Goal: Transaction & Acquisition: Obtain resource

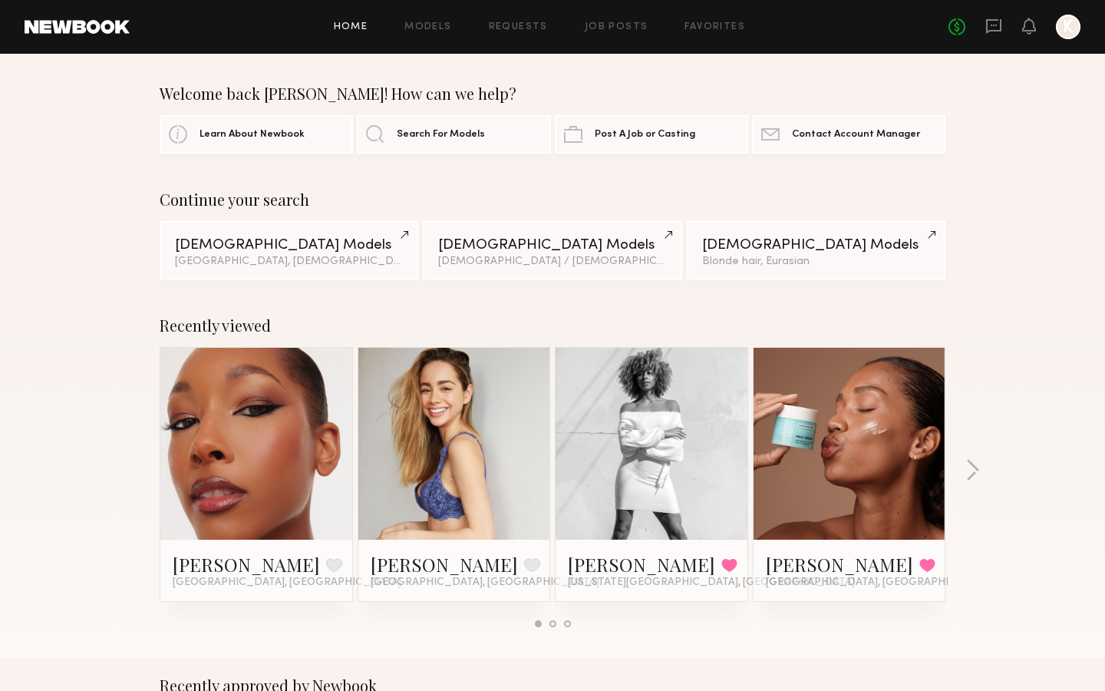
click at [594, 18] on div "Home Models Requests Job Posts Favorites Sign Out No fees up to $5,000 K" at bounding box center [605, 27] width 951 height 25
click at [598, 25] on link "Job Posts" at bounding box center [617, 27] width 64 height 10
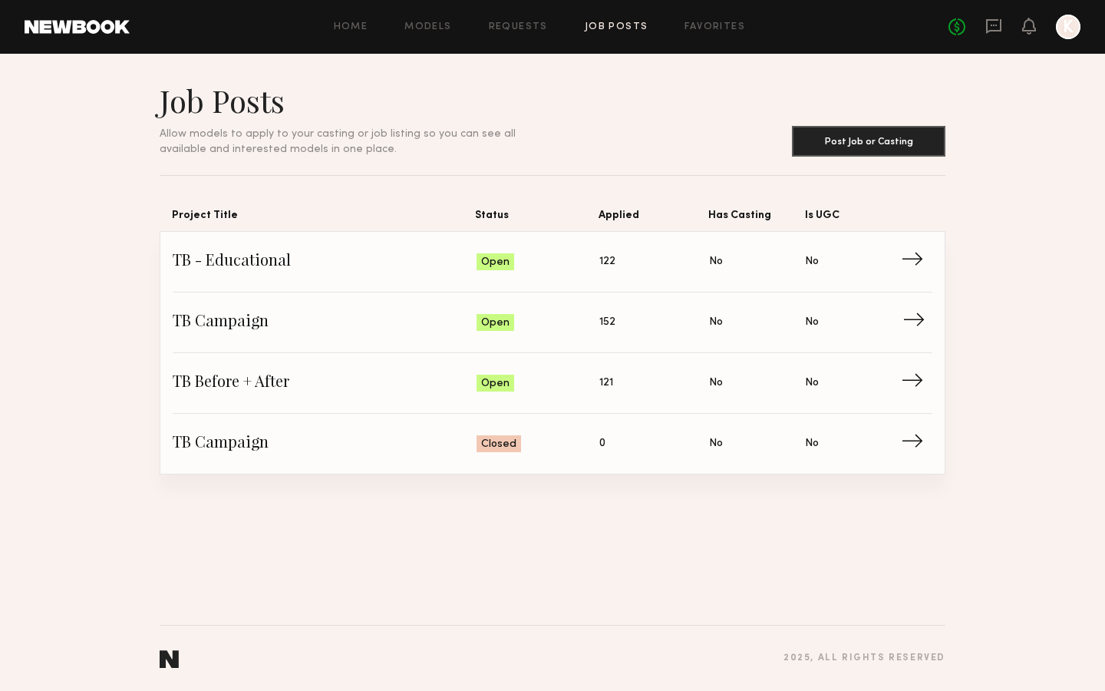
click at [616, 316] on span "Applied: 152" at bounding box center [655, 322] width 110 height 23
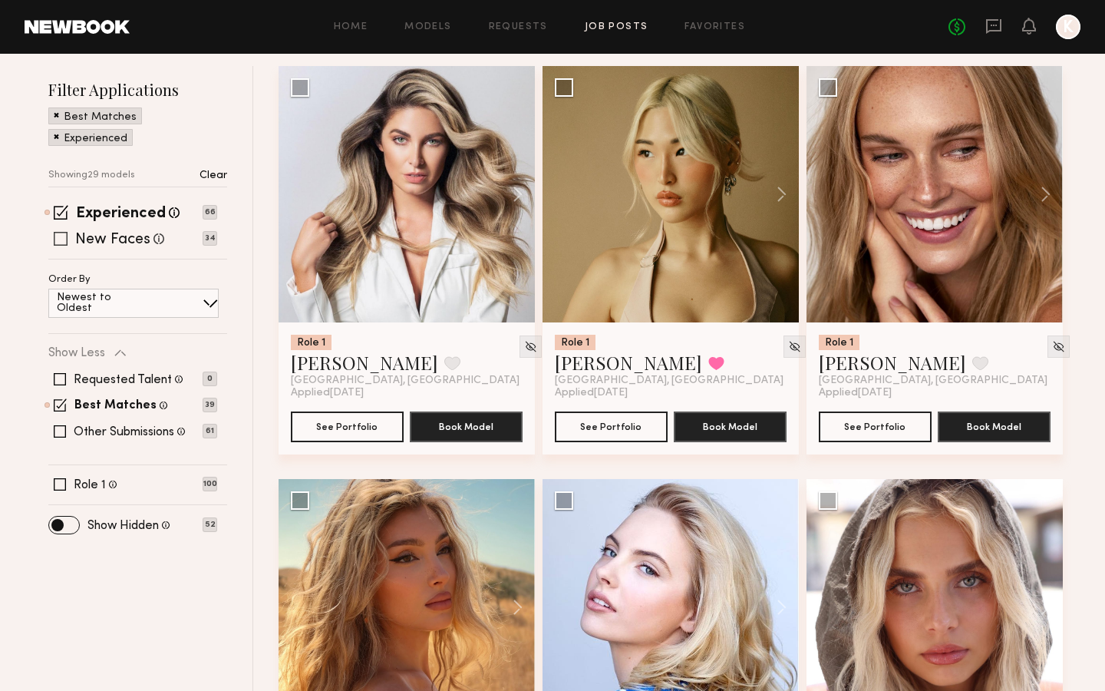
scroll to position [180, 0]
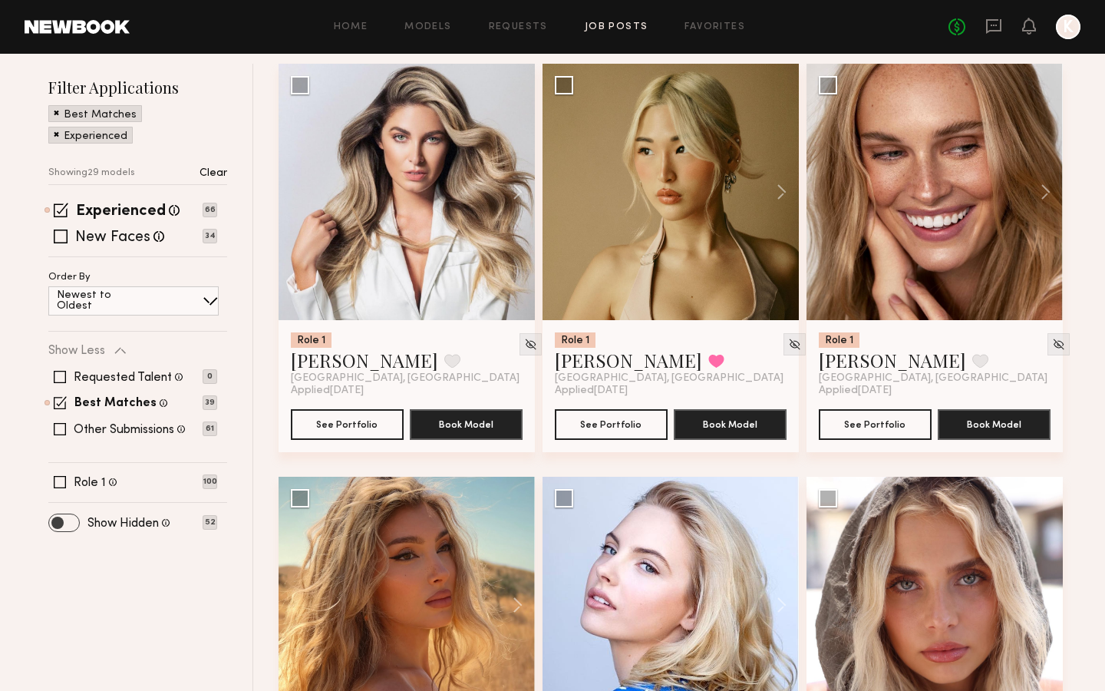
click at [74, 526] on span at bounding box center [64, 522] width 30 height 17
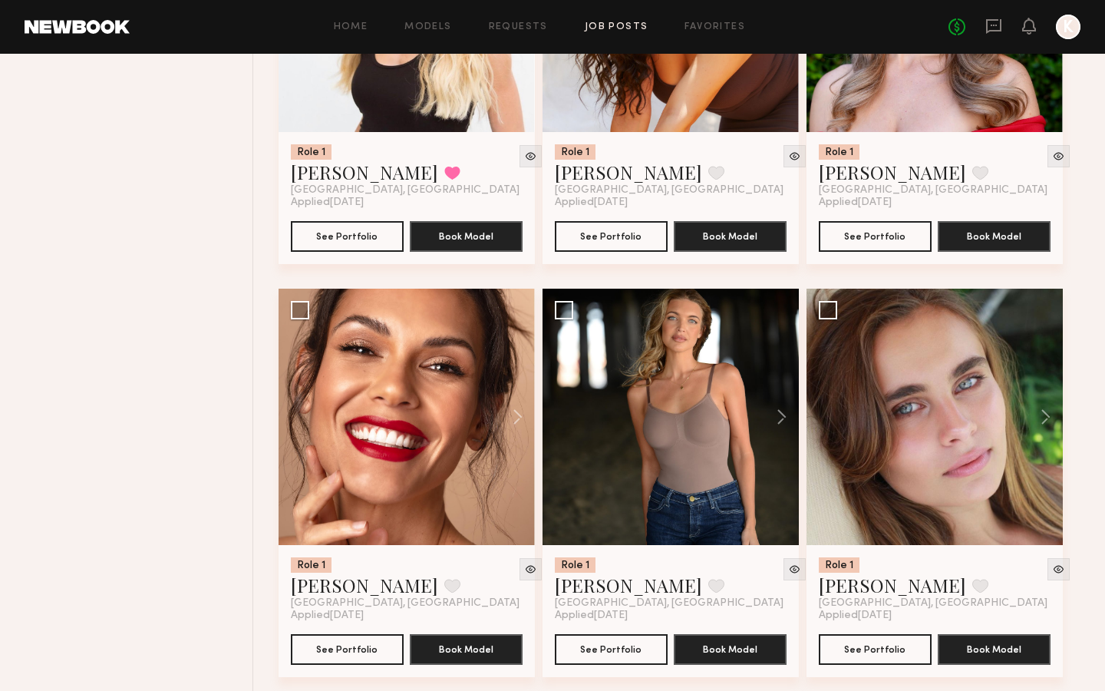
scroll to position [1608, 0]
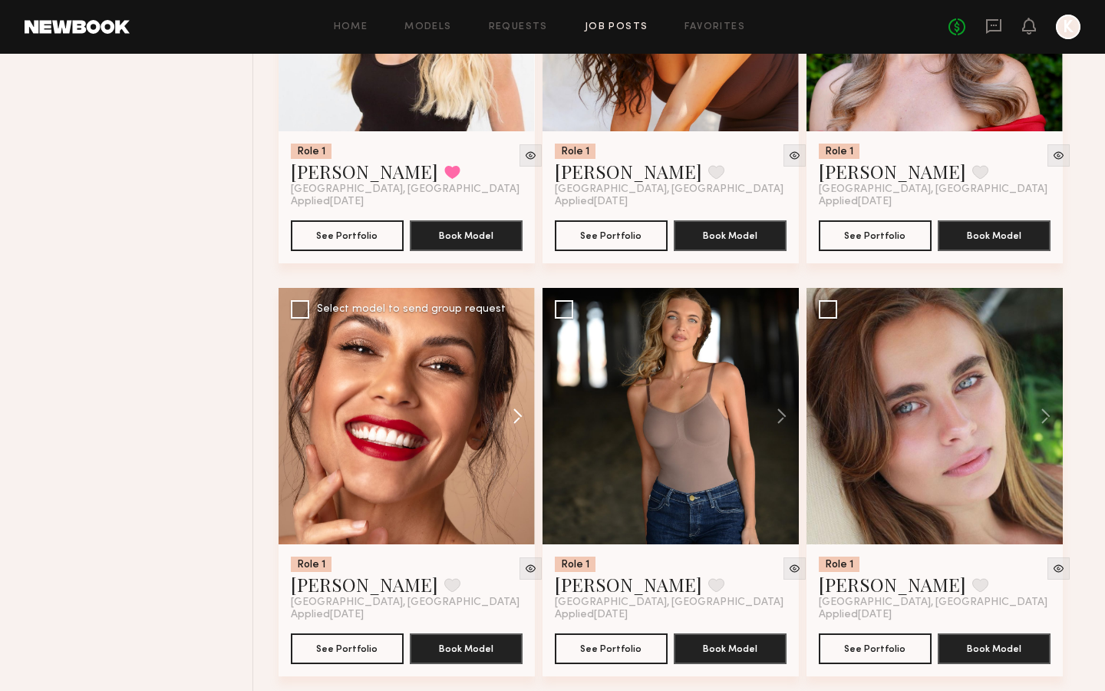
click at [520, 411] on button at bounding box center [510, 416] width 49 height 256
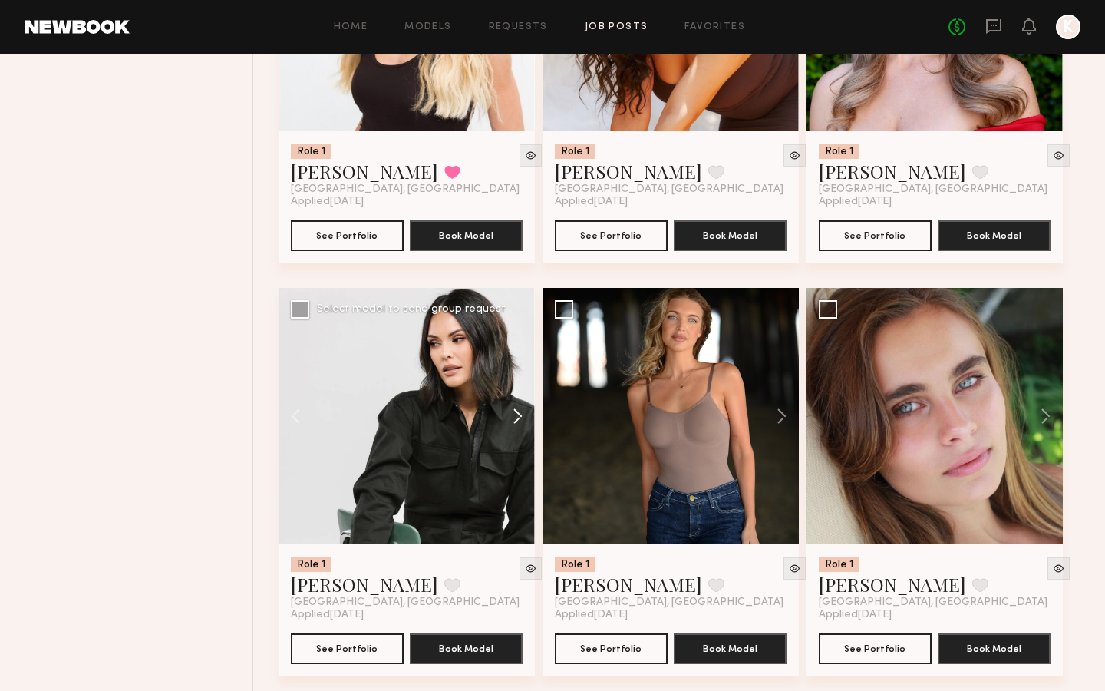
click at [520, 411] on button at bounding box center [510, 416] width 49 height 256
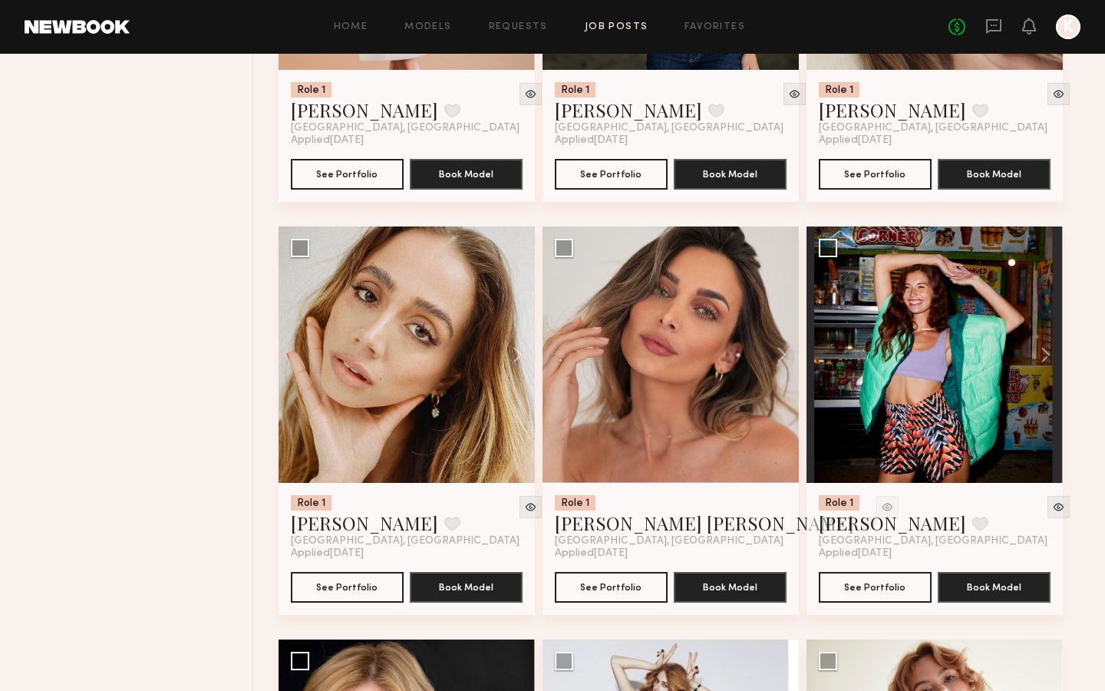
scroll to position [2089, 0]
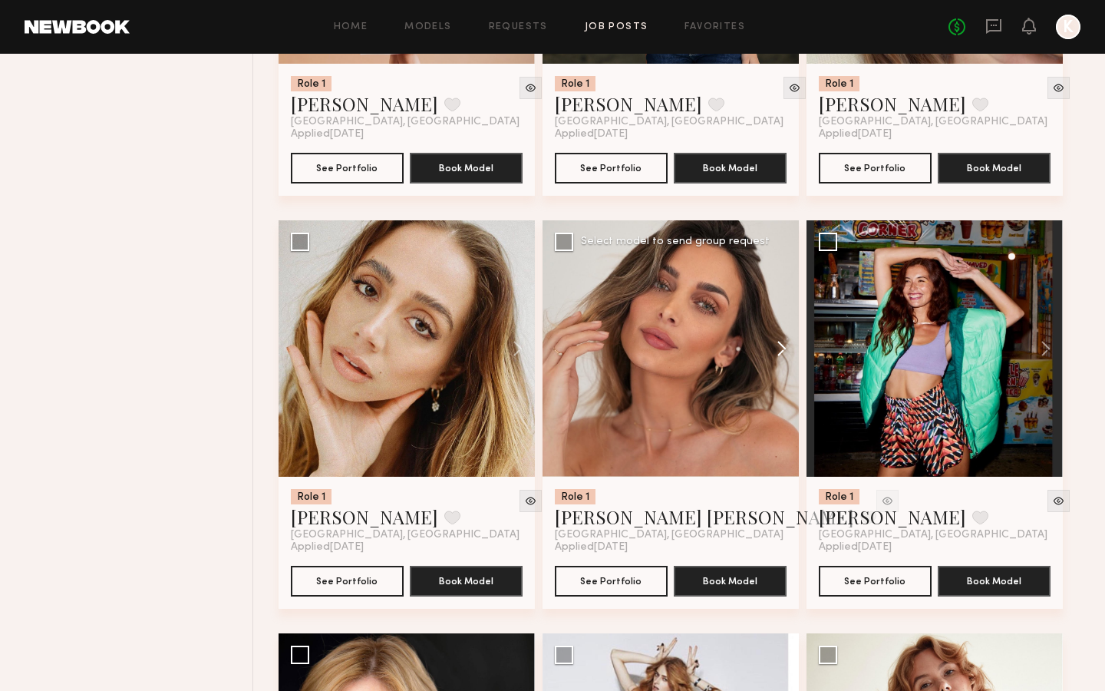
click at [787, 341] on button at bounding box center [774, 348] width 49 height 256
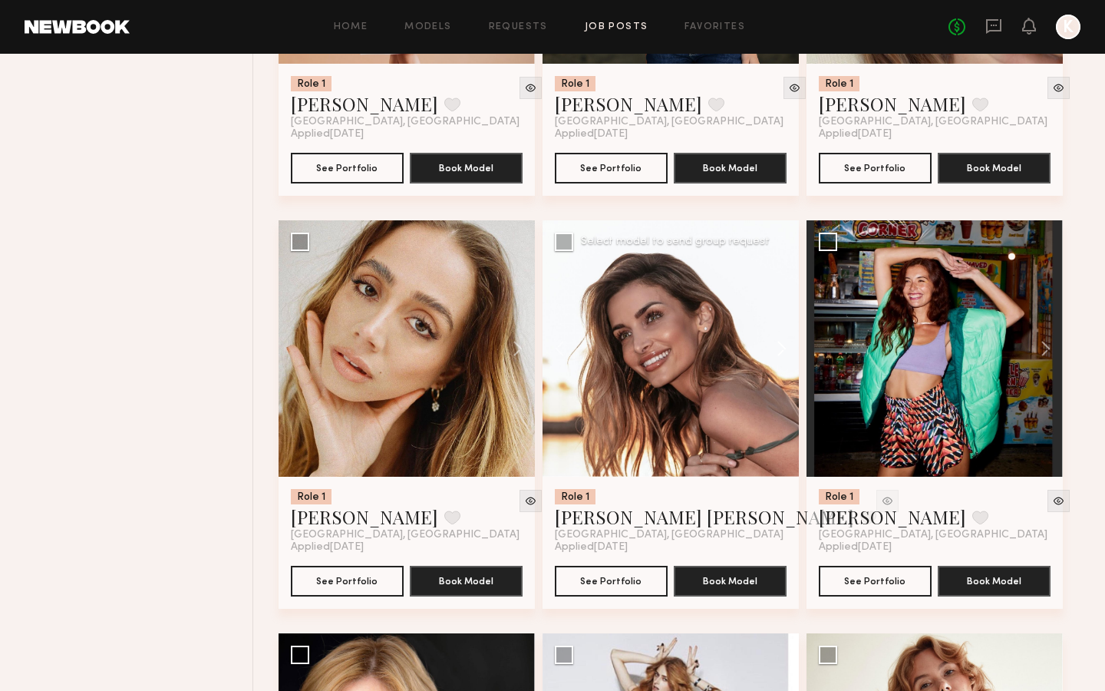
click at [787, 341] on button at bounding box center [774, 348] width 49 height 256
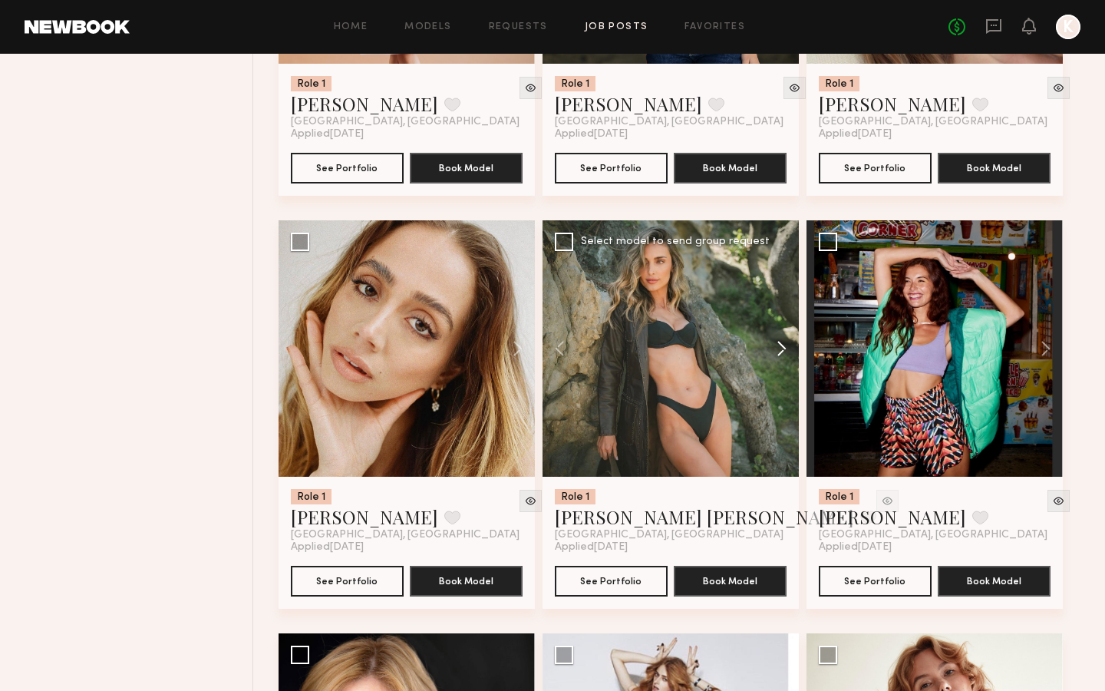
click at [787, 341] on button at bounding box center [774, 348] width 49 height 256
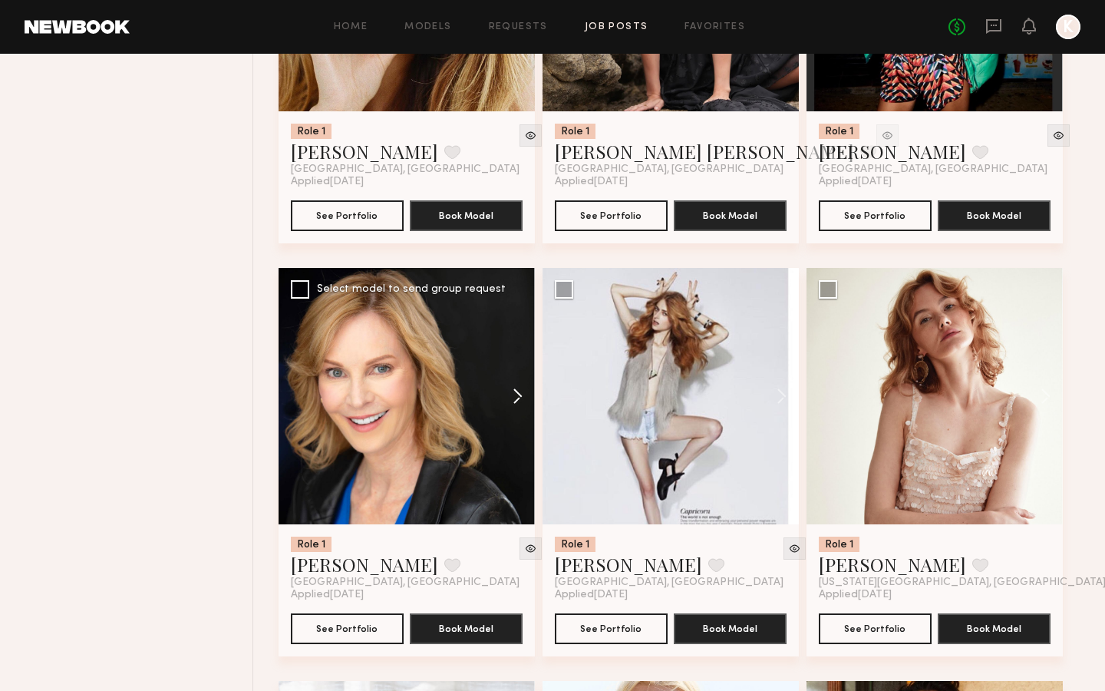
scroll to position [2474, 0]
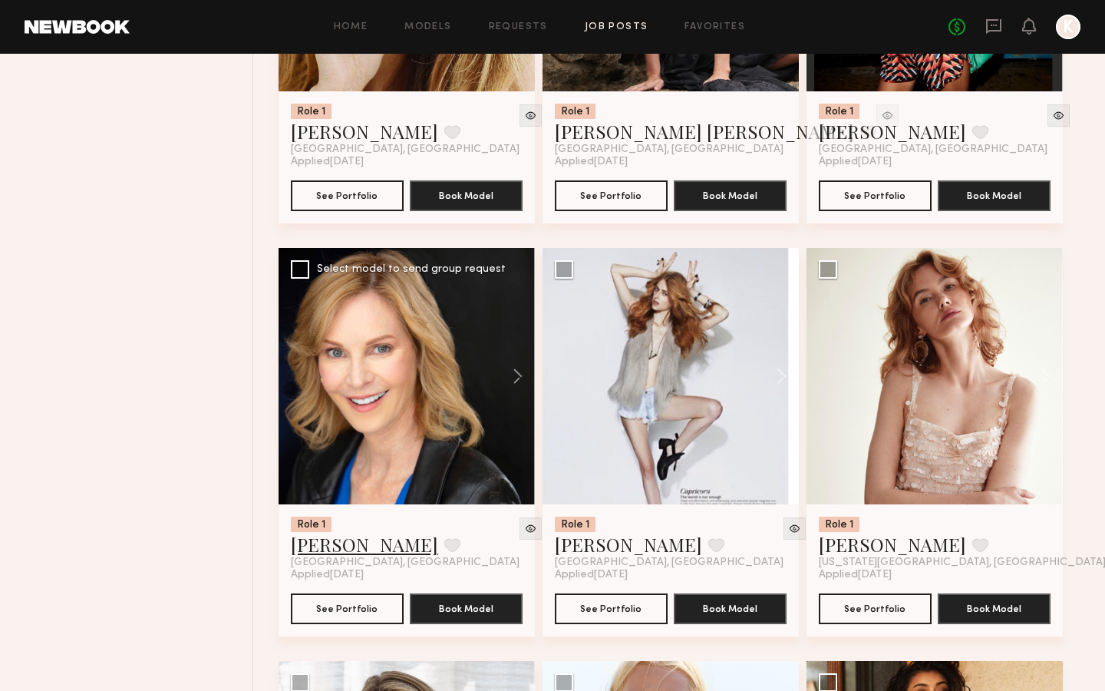
click at [309, 547] on link "[PERSON_NAME]" at bounding box center [364, 544] width 147 height 25
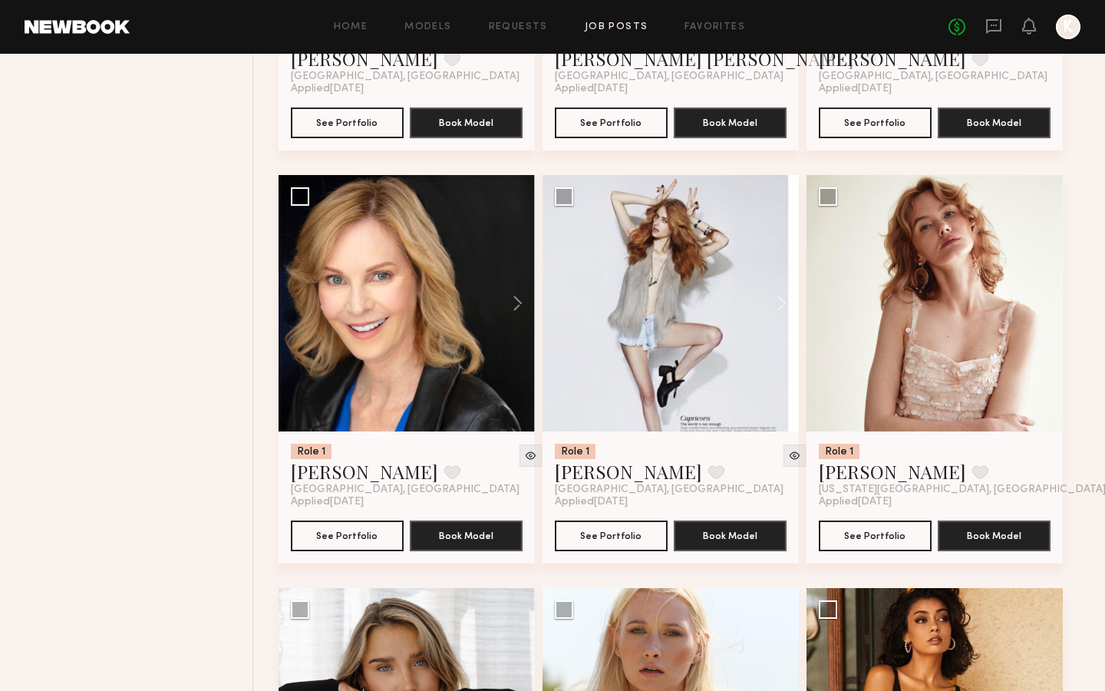
scroll to position [2548, 0]
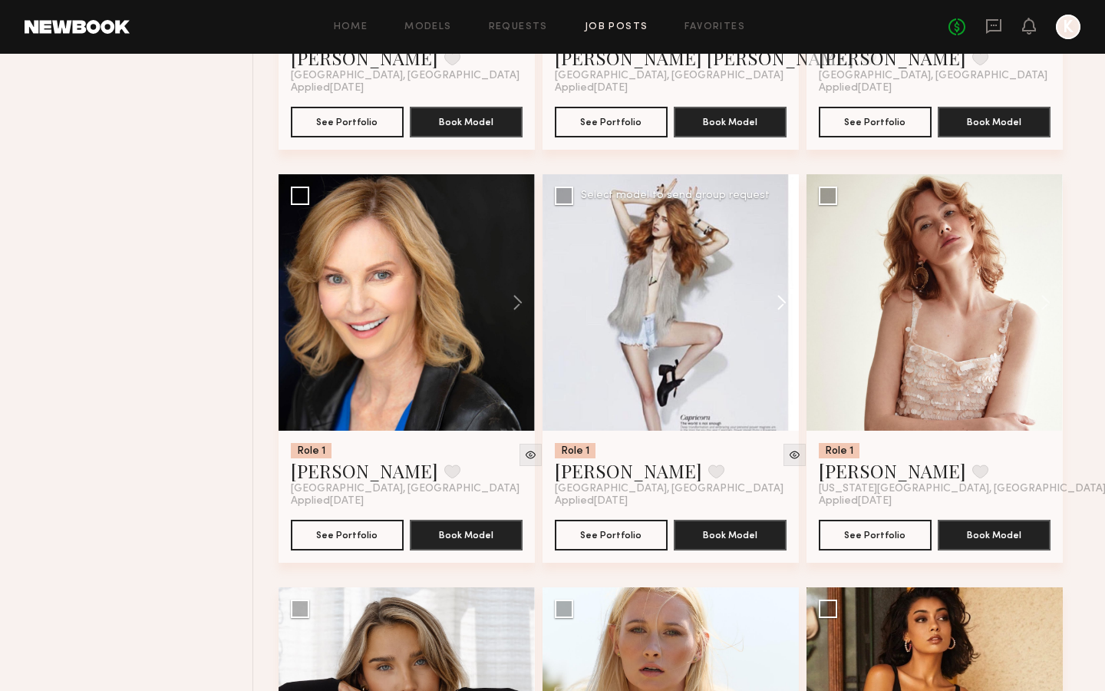
click at [782, 302] on button at bounding box center [774, 302] width 49 height 256
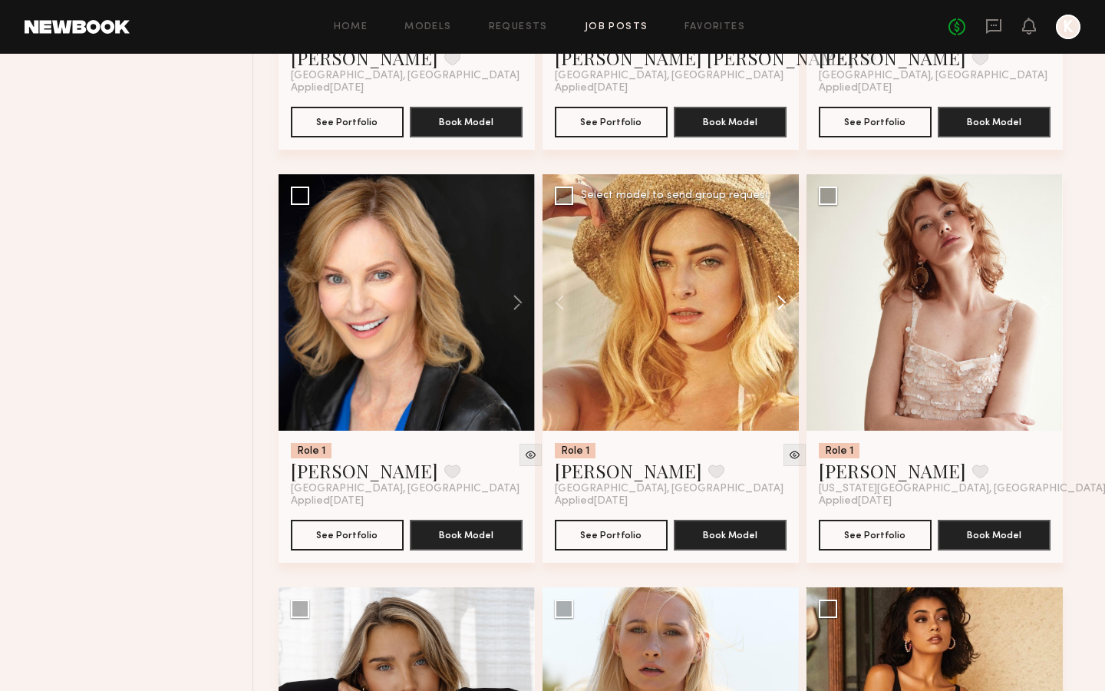
click at [782, 302] on button at bounding box center [774, 302] width 49 height 256
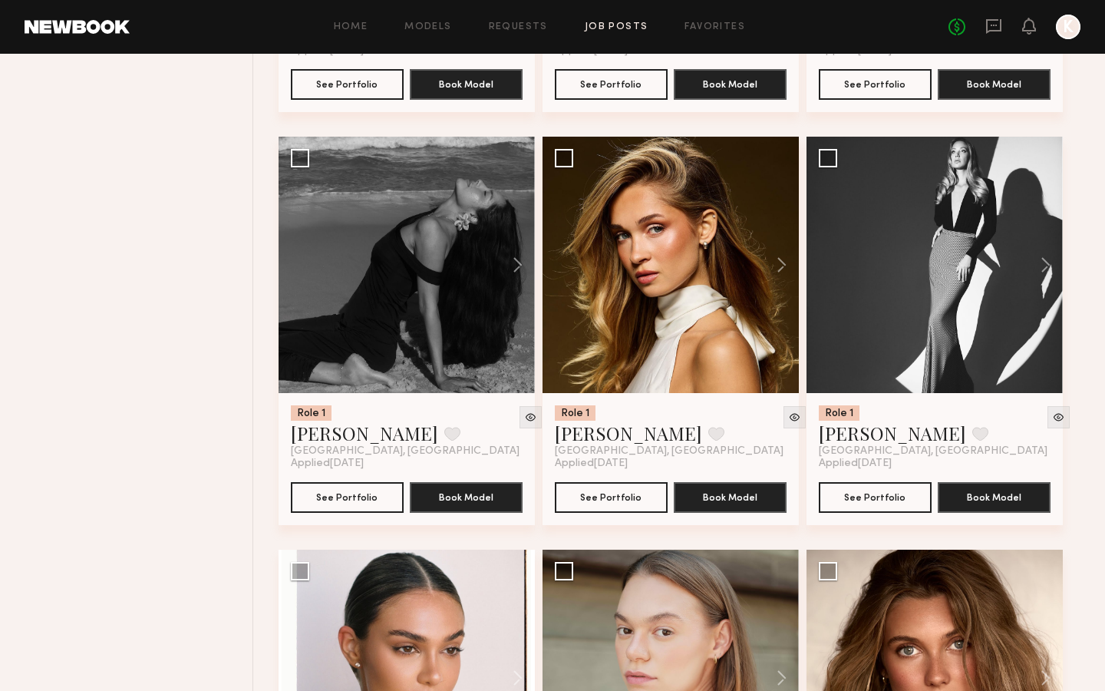
scroll to position [3824, 0]
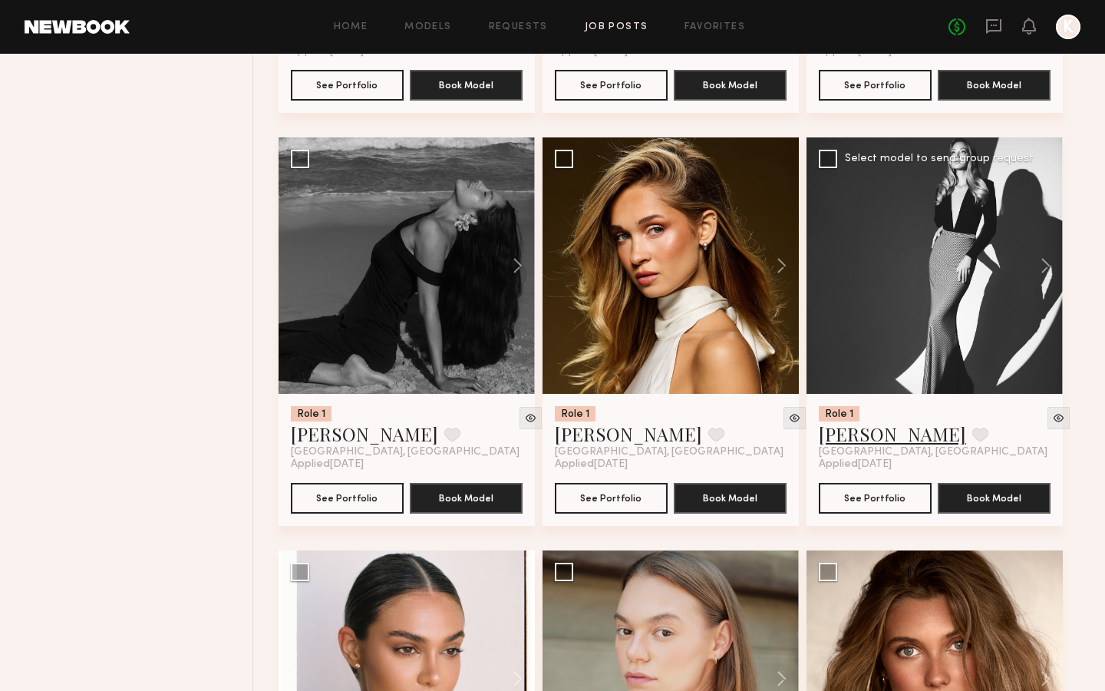
click at [867, 431] on link "[PERSON_NAME]" at bounding box center [892, 433] width 147 height 25
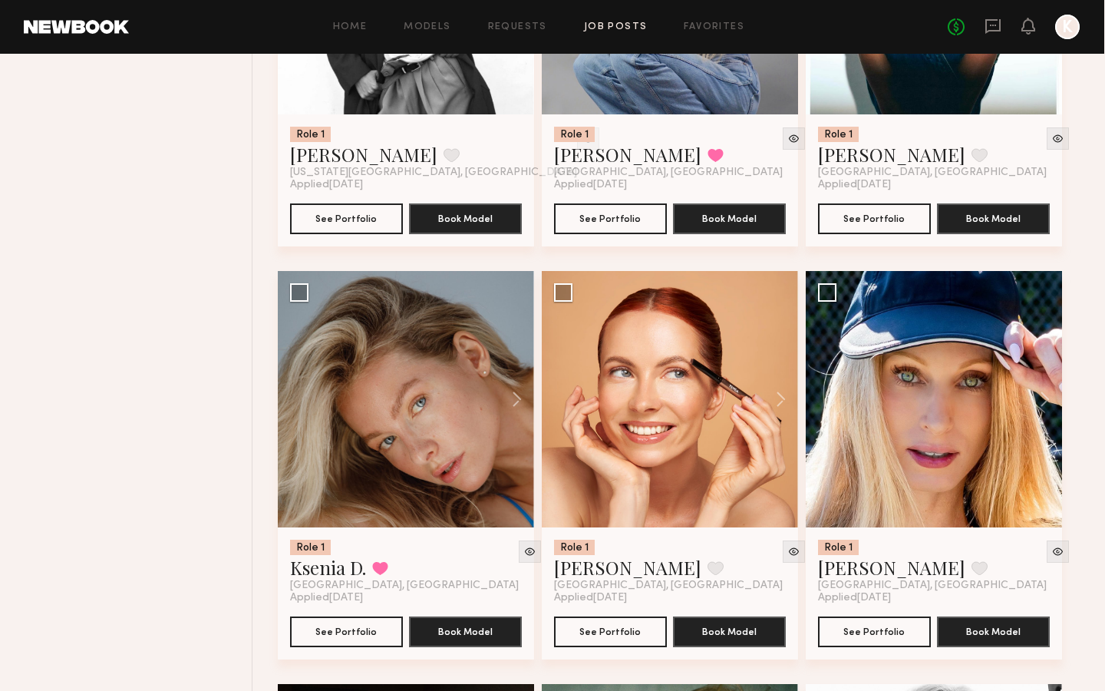
scroll to position [4929, 0]
click at [973, 421] on div at bounding box center [935, 399] width 256 height 256
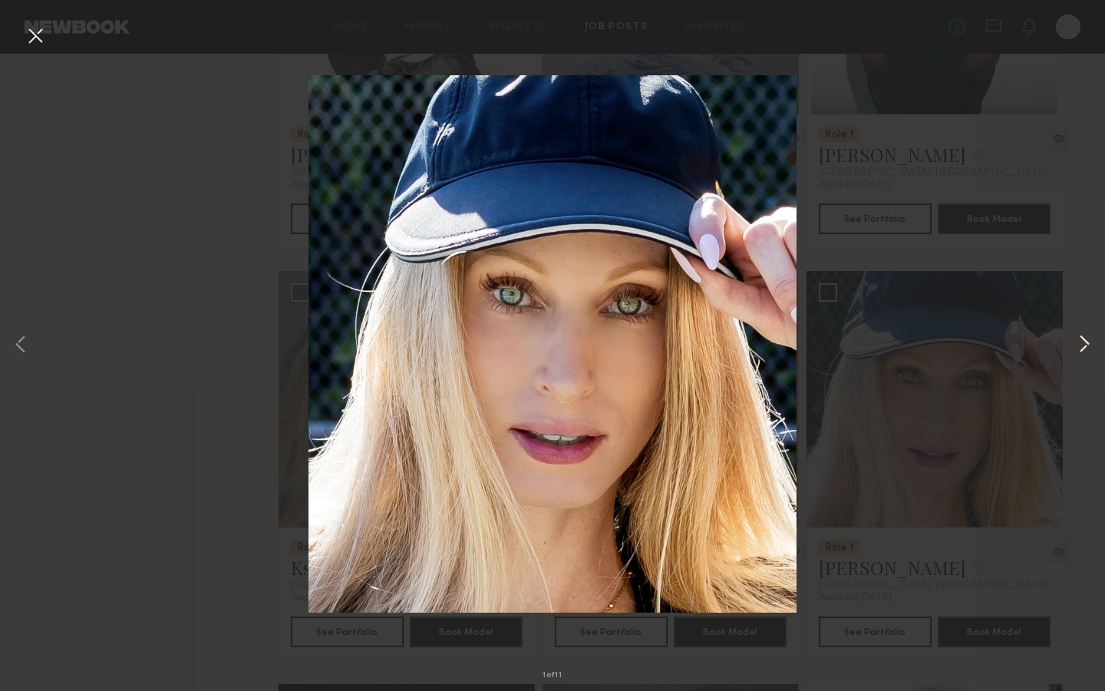
click at [1092, 345] on button at bounding box center [1084, 345] width 18 height 553
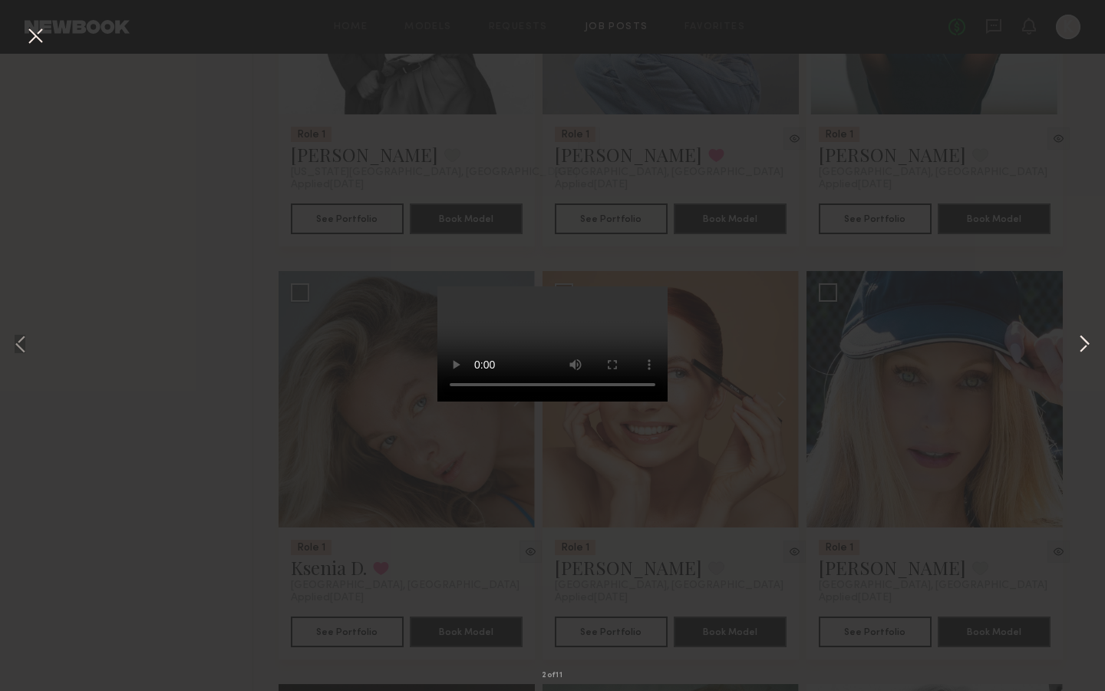
click at [1088, 347] on button at bounding box center [1084, 345] width 18 height 553
click at [1085, 269] on button at bounding box center [1084, 345] width 18 height 553
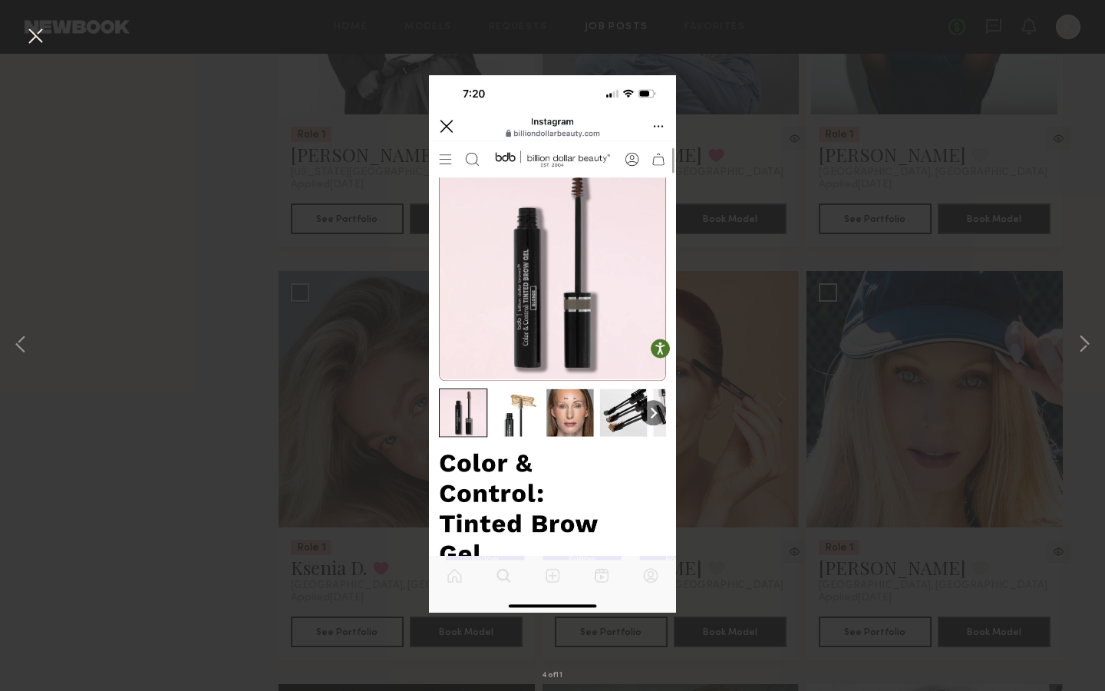
click at [446, 127] on img at bounding box center [553, 343] width 248 height 537
click at [451, 117] on img at bounding box center [553, 343] width 248 height 537
click at [124, 216] on div "4 of 11" at bounding box center [552, 345] width 1105 height 691
click at [41, 45] on button at bounding box center [35, 37] width 25 height 28
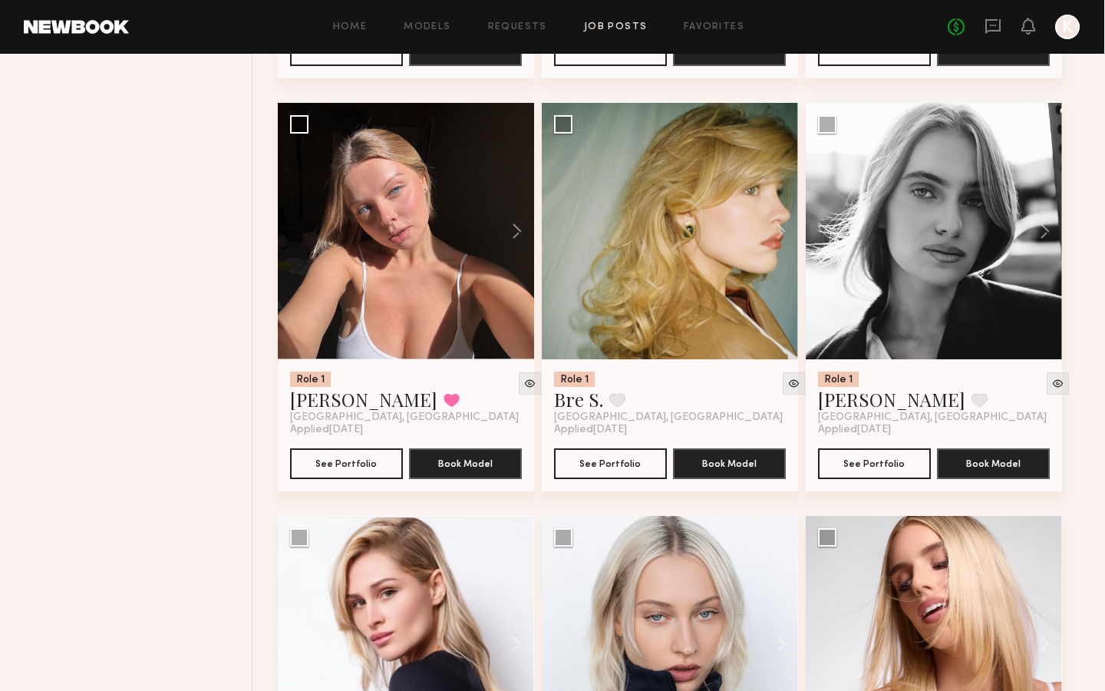
scroll to position [5510, 0]
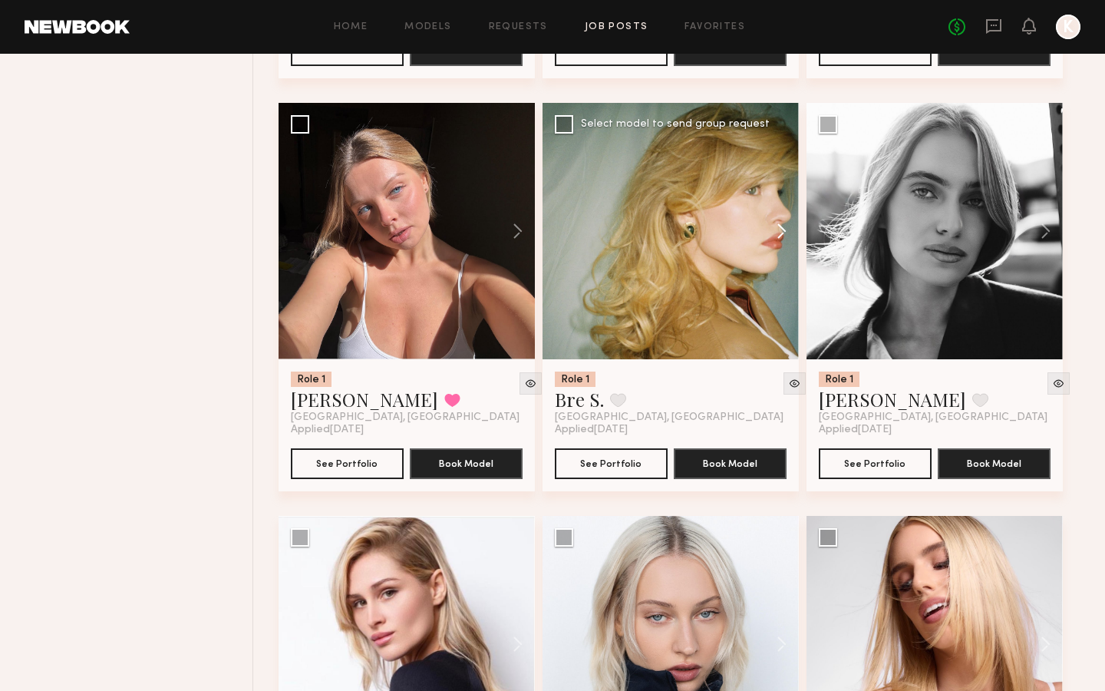
click at [775, 231] on button at bounding box center [774, 231] width 49 height 256
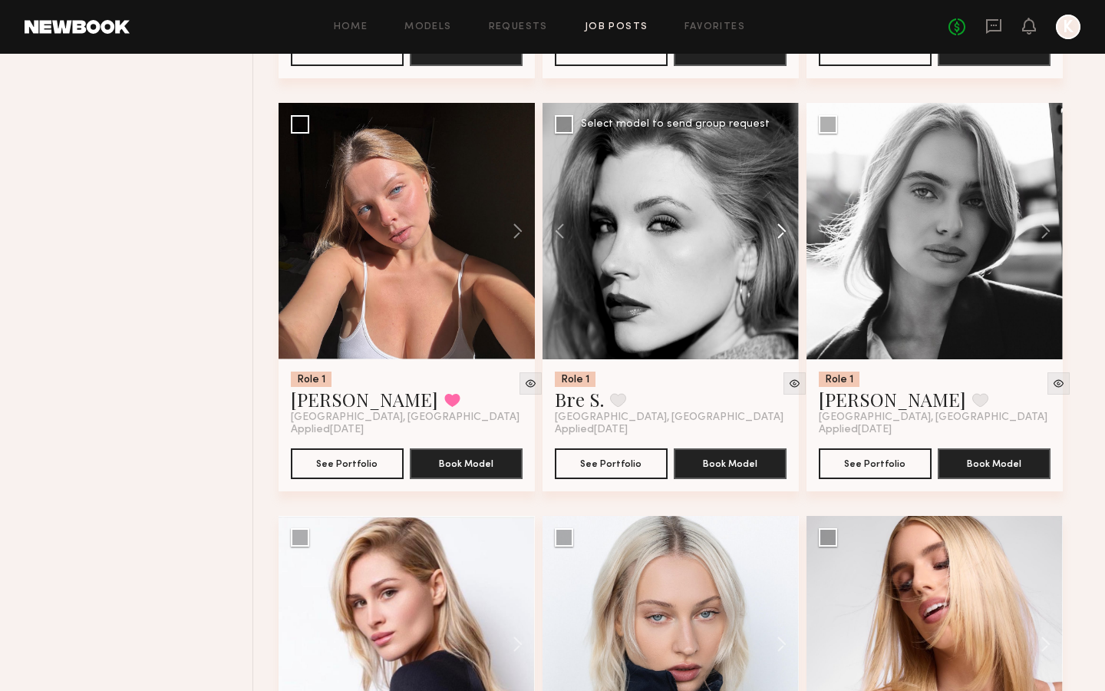
click at [779, 230] on button at bounding box center [774, 231] width 49 height 256
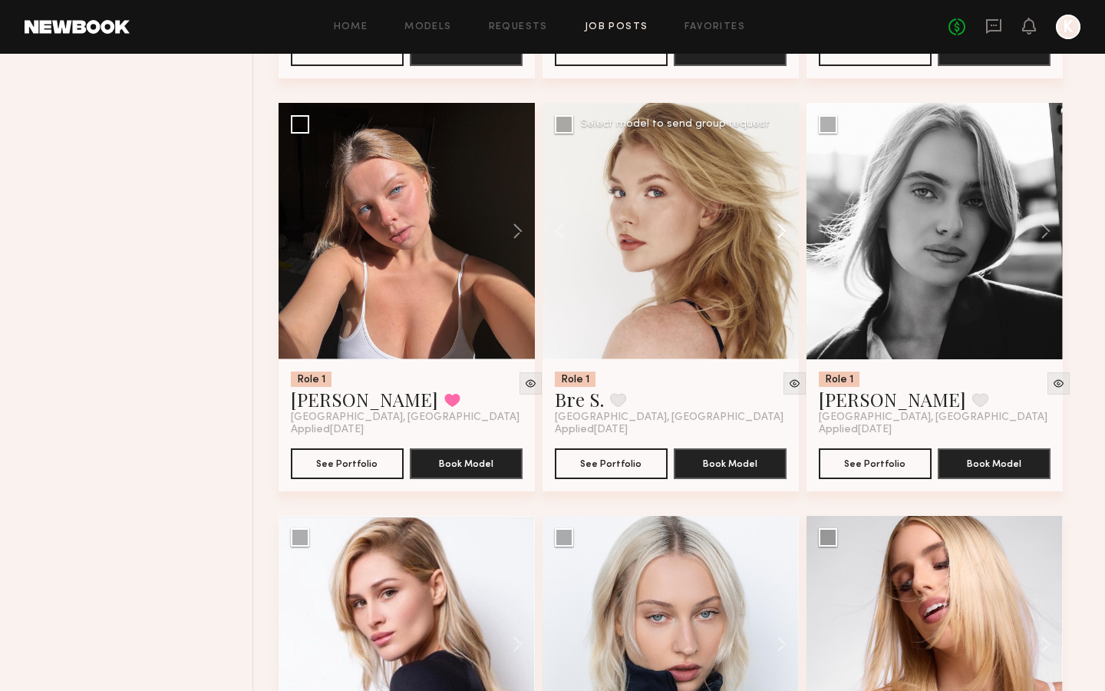
click at [780, 230] on button at bounding box center [774, 231] width 49 height 256
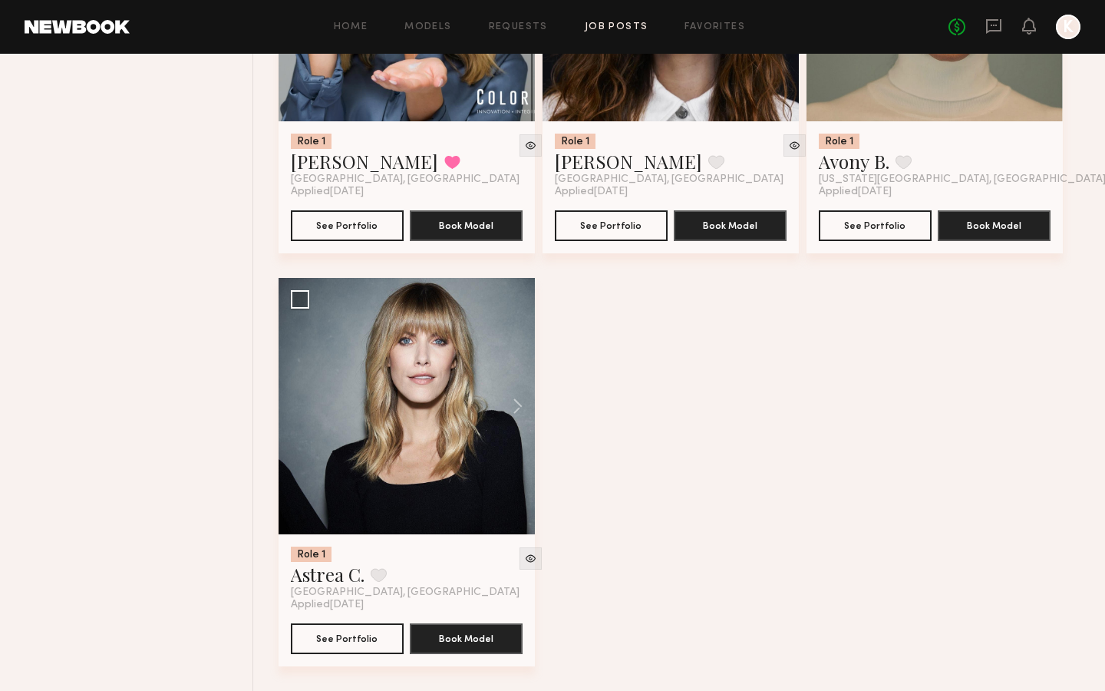
scroll to position [6987, 0]
click at [315, 585] on link "Astrea C." at bounding box center [328, 574] width 74 height 25
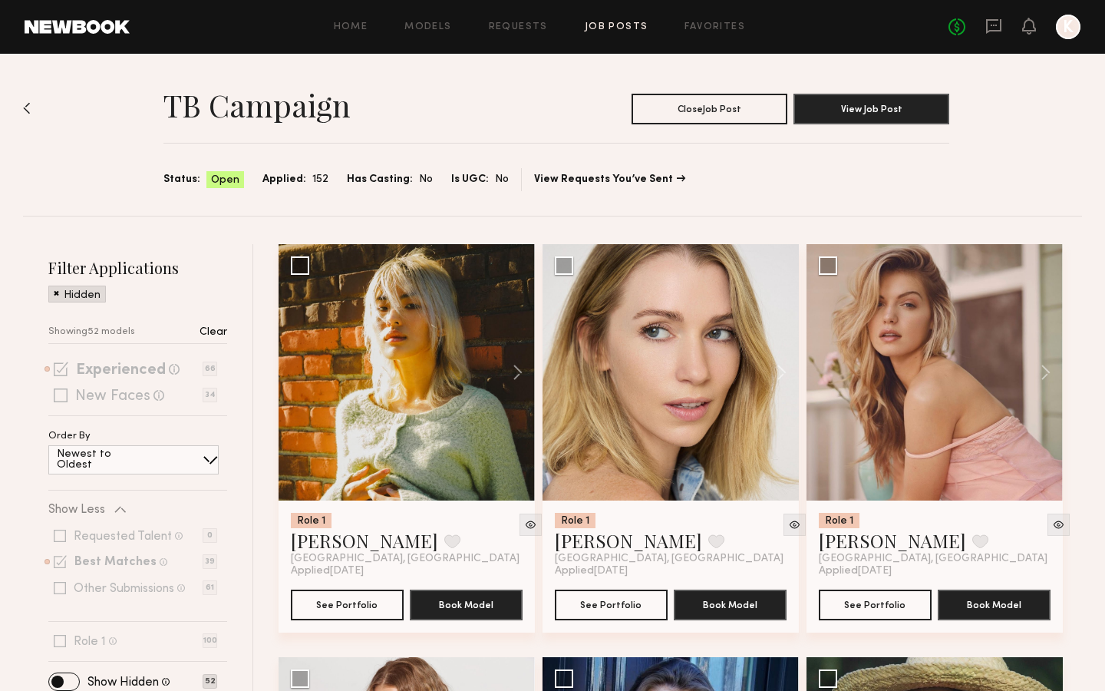
scroll to position [0, 0]
click at [445, 28] on link "Models" at bounding box center [428, 27] width 47 height 10
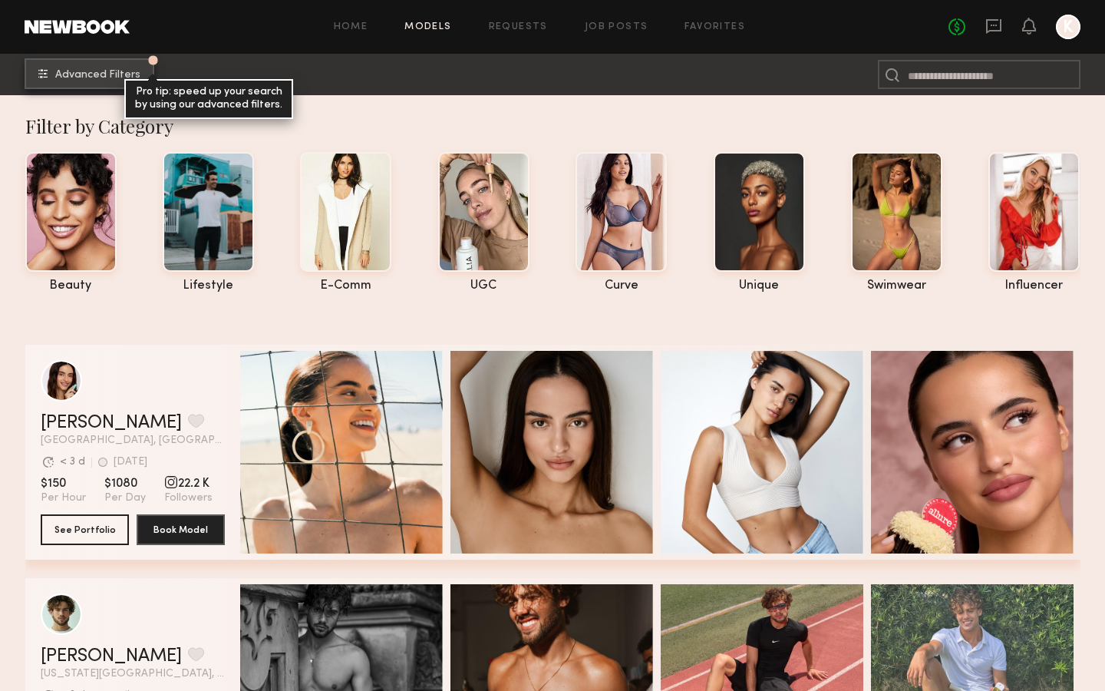
click at [77, 74] on span "Advanced Filters" at bounding box center [97, 75] width 85 height 11
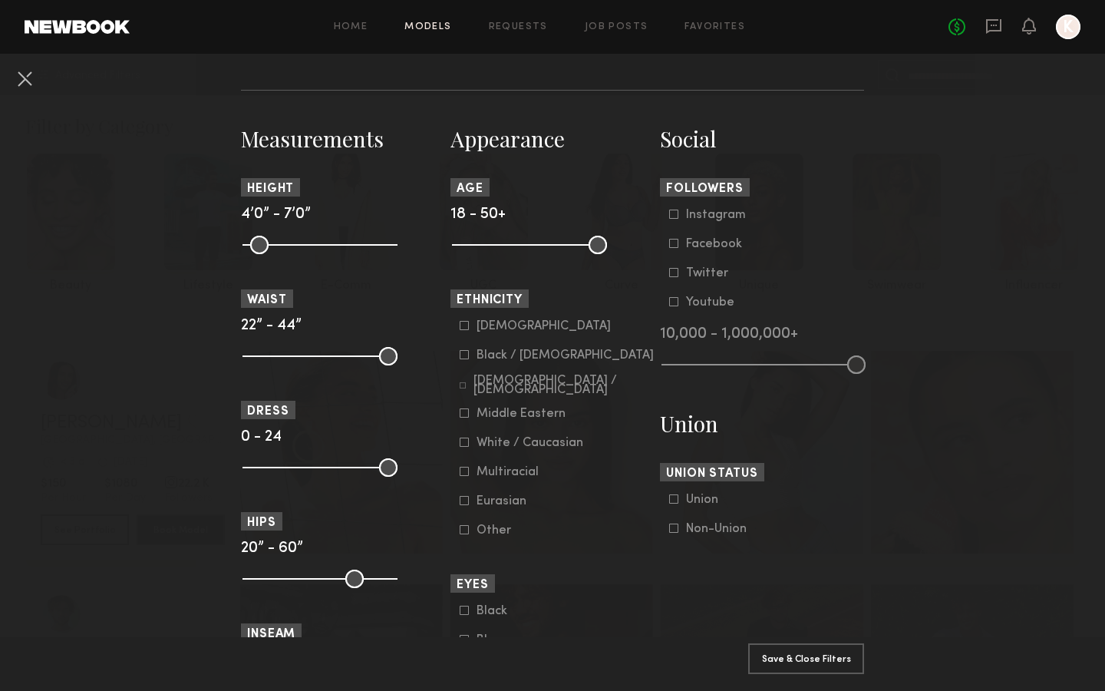
scroll to position [630, 0]
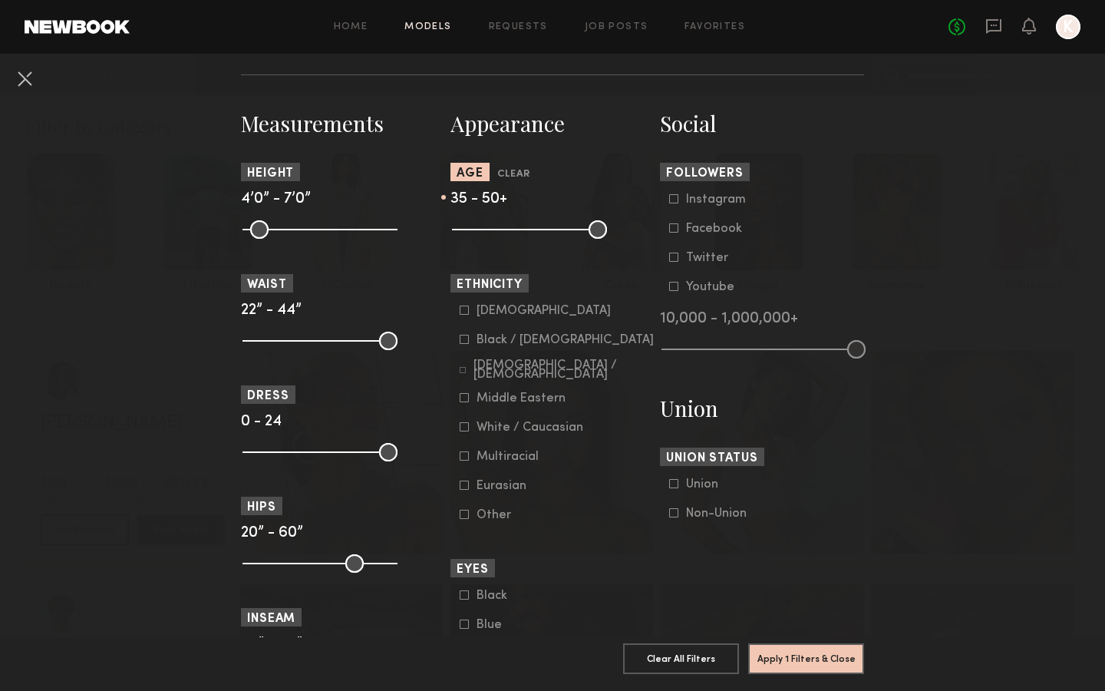
drag, startPoint x: 459, startPoint y: 234, endPoint x: 532, endPoint y: 235, distance: 72.9
type input "**"
click at [532, 235] on input "range" at bounding box center [529, 229] width 155 height 18
drag, startPoint x: 595, startPoint y: 230, endPoint x: 576, endPoint y: 230, distance: 18.4
type input "**"
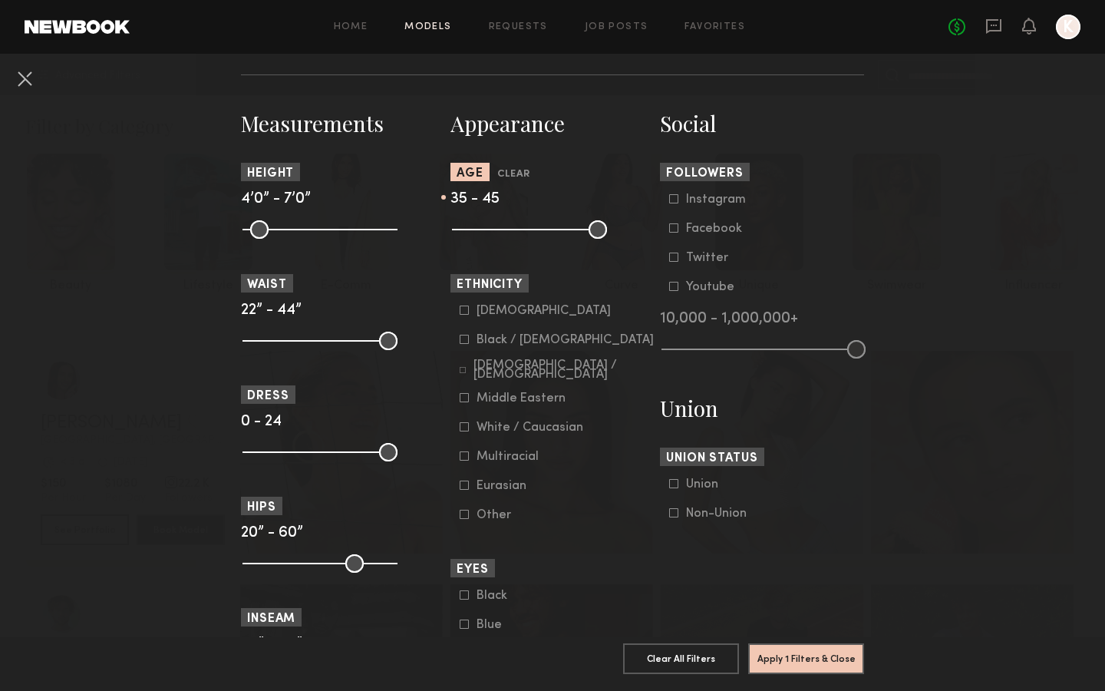
click at [576, 230] on input "range" at bounding box center [529, 229] width 155 height 18
click at [794, 658] on button "Apply 1 Filters & Close" at bounding box center [806, 658] width 116 height 31
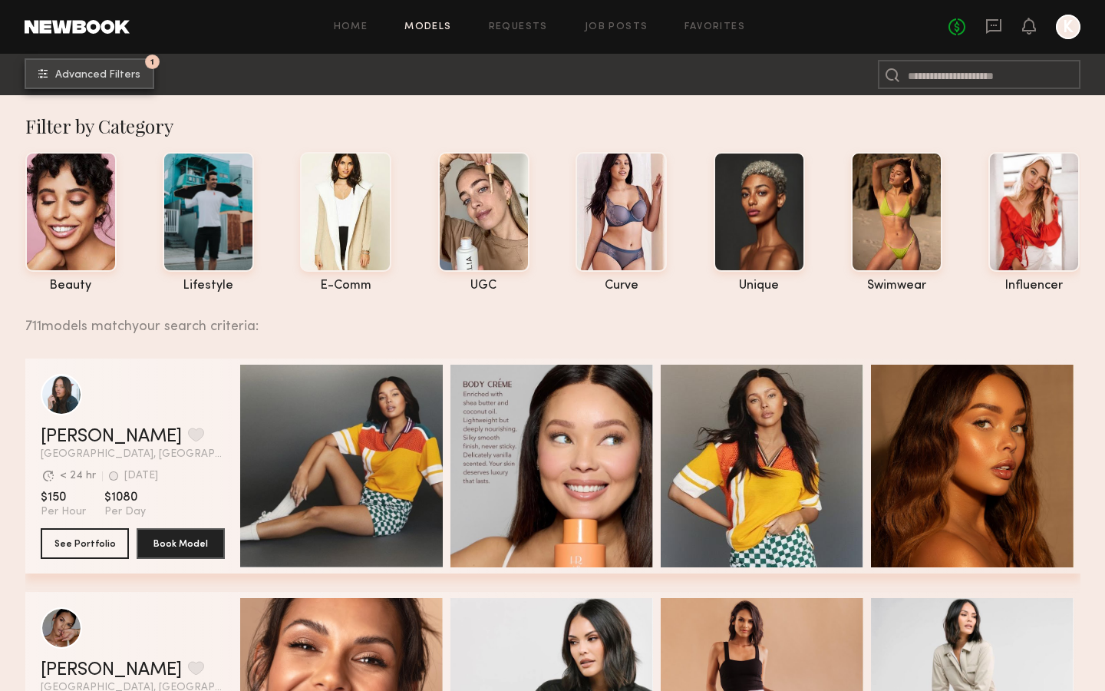
click at [75, 81] on button "1 Advanced Filters" at bounding box center [90, 73] width 130 height 31
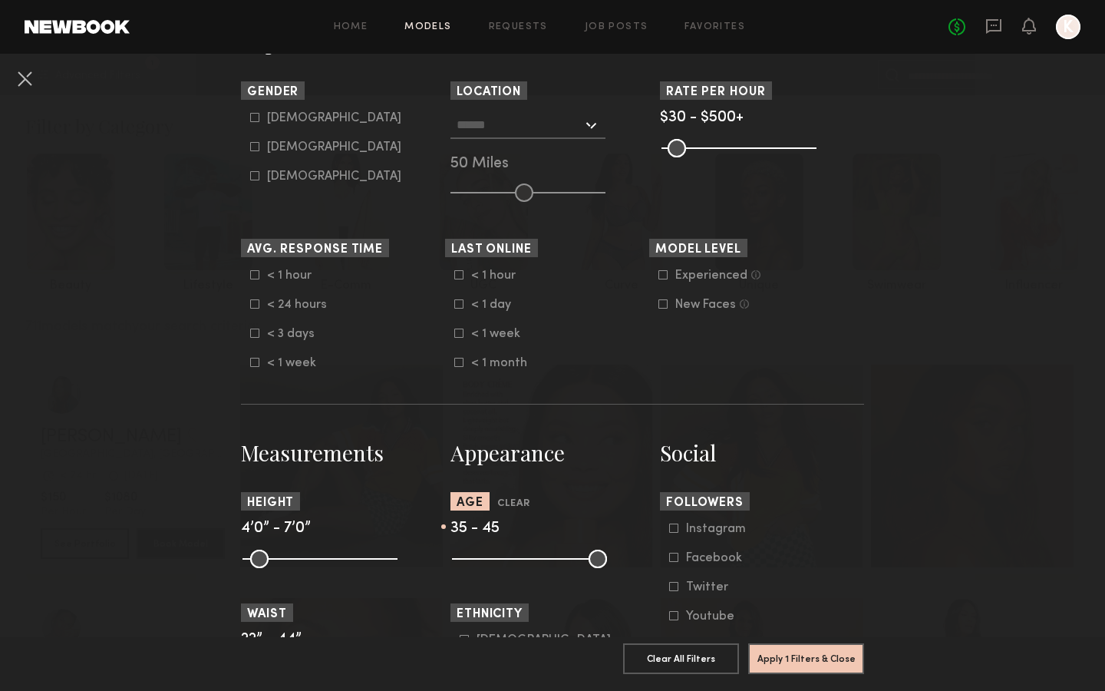
scroll to position [366, 0]
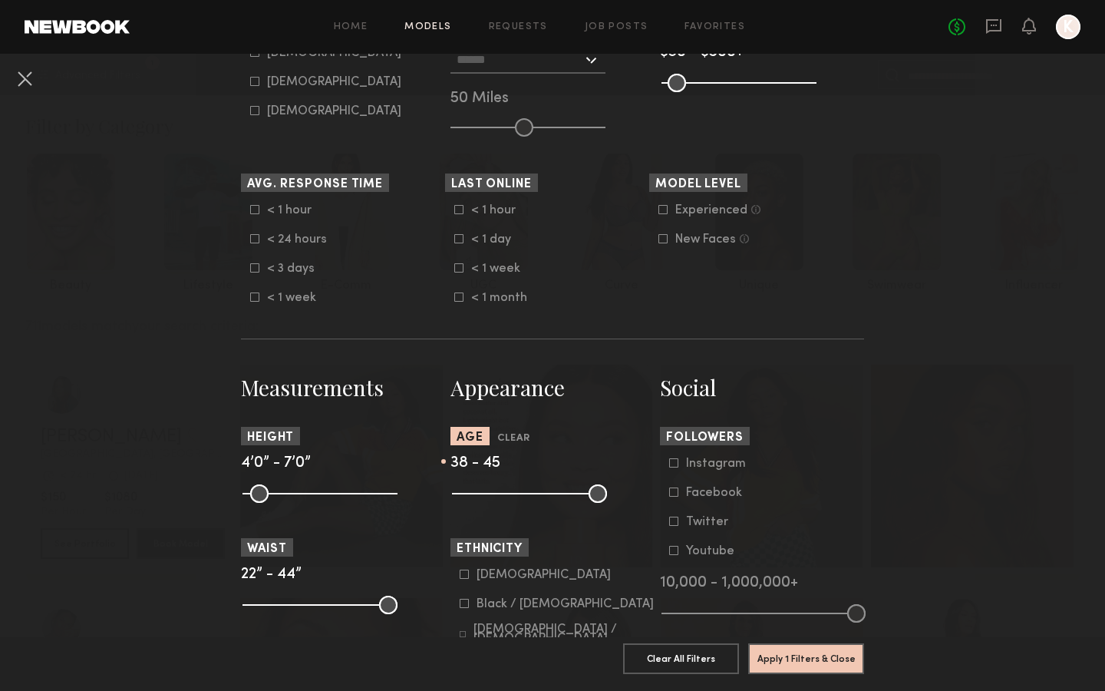
drag, startPoint x: 534, startPoint y: 495, endPoint x: 548, endPoint y: 497, distance: 14.0
type input "**"
click at [548, 497] on input "range" at bounding box center [529, 493] width 155 height 18
click at [804, 664] on button "Apply 1 Filters & Close" at bounding box center [806, 658] width 116 height 31
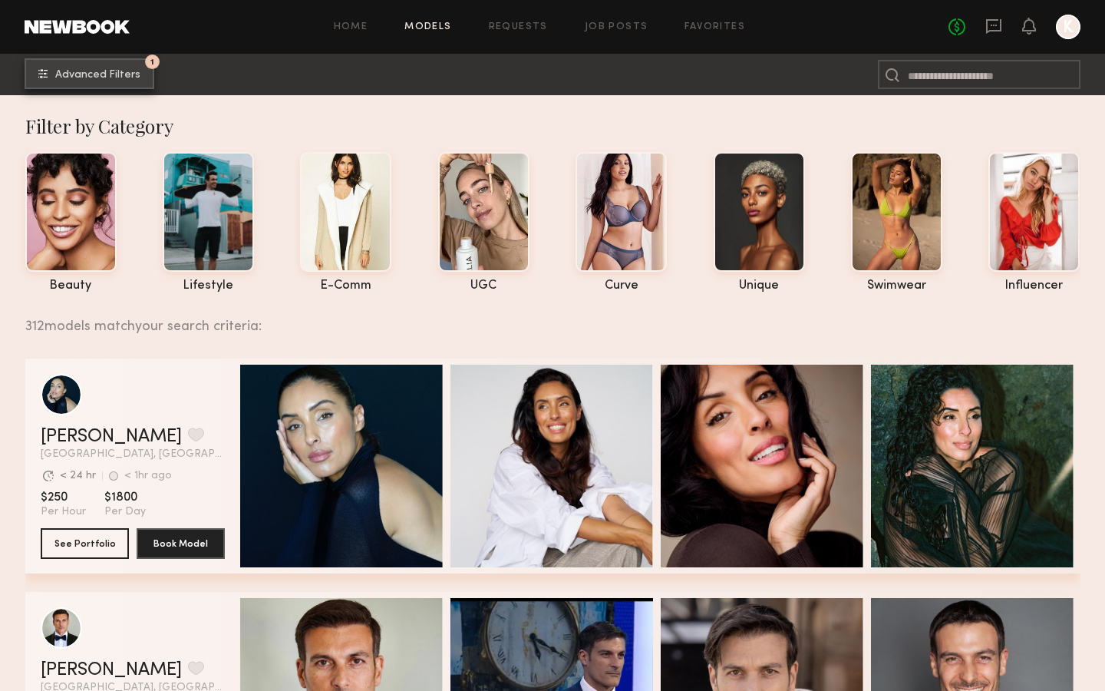
click at [78, 82] on button "1 Advanced Filters" at bounding box center [90, 73] width 130 height 31
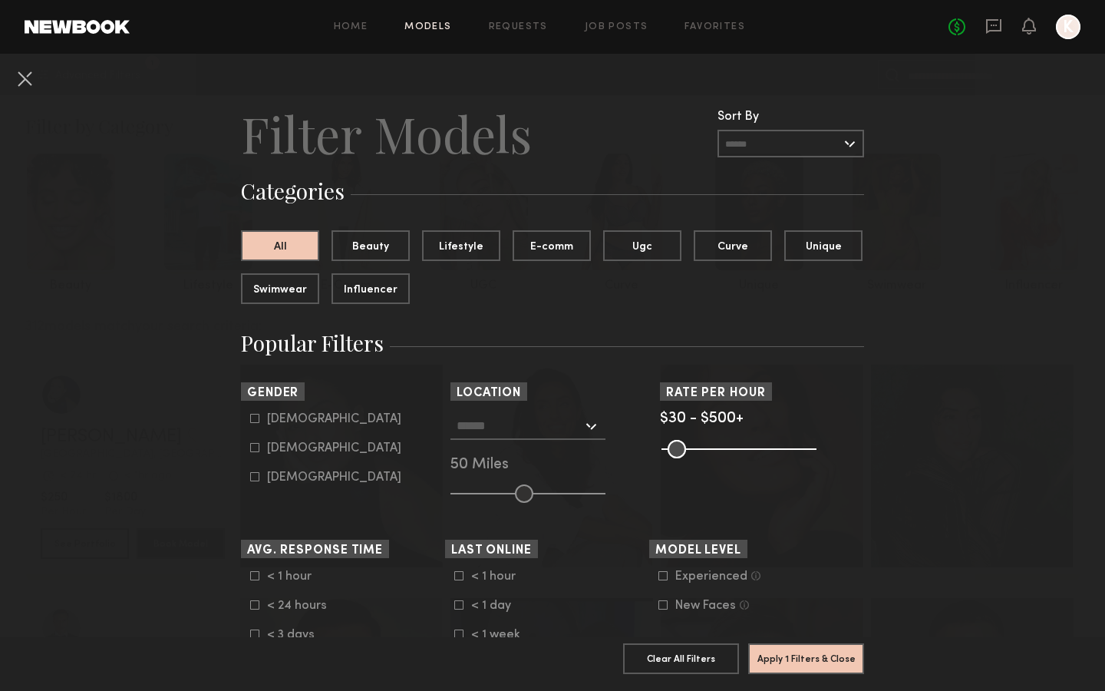
click at [255, 449] on icon at bounding box center [254, 447] width 9 height 9
type input "**"
click at [801, 654] on button "Apply 2 Filters & Close" at bounding box center [806, 658] width 116 height 31
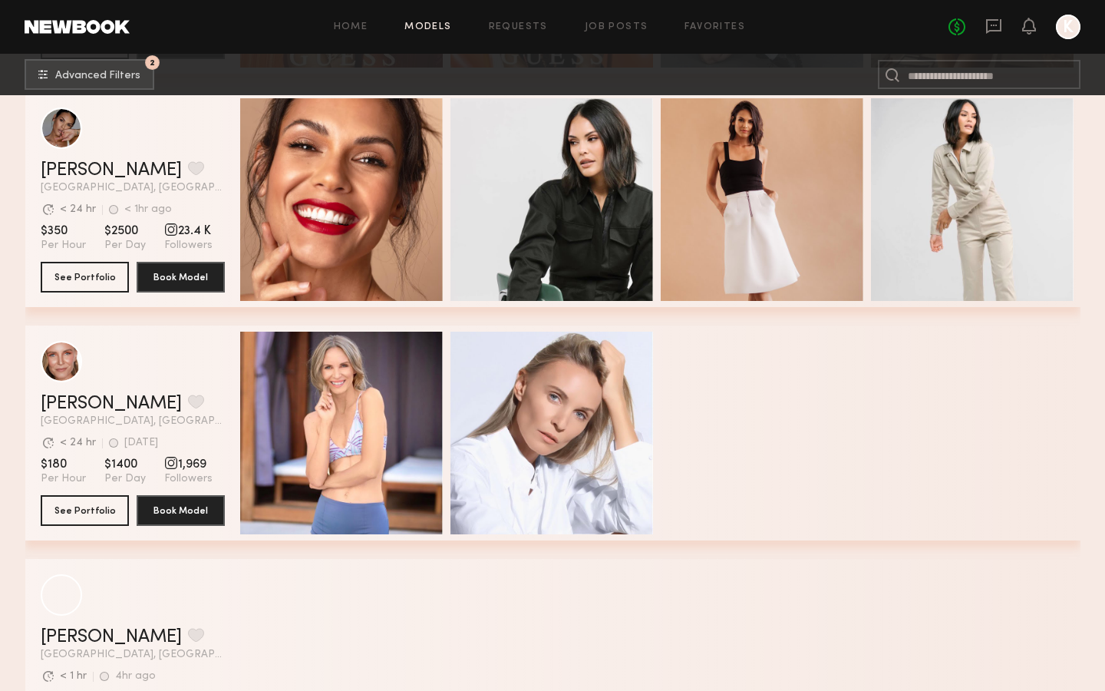
scroll to position [1210, 0]
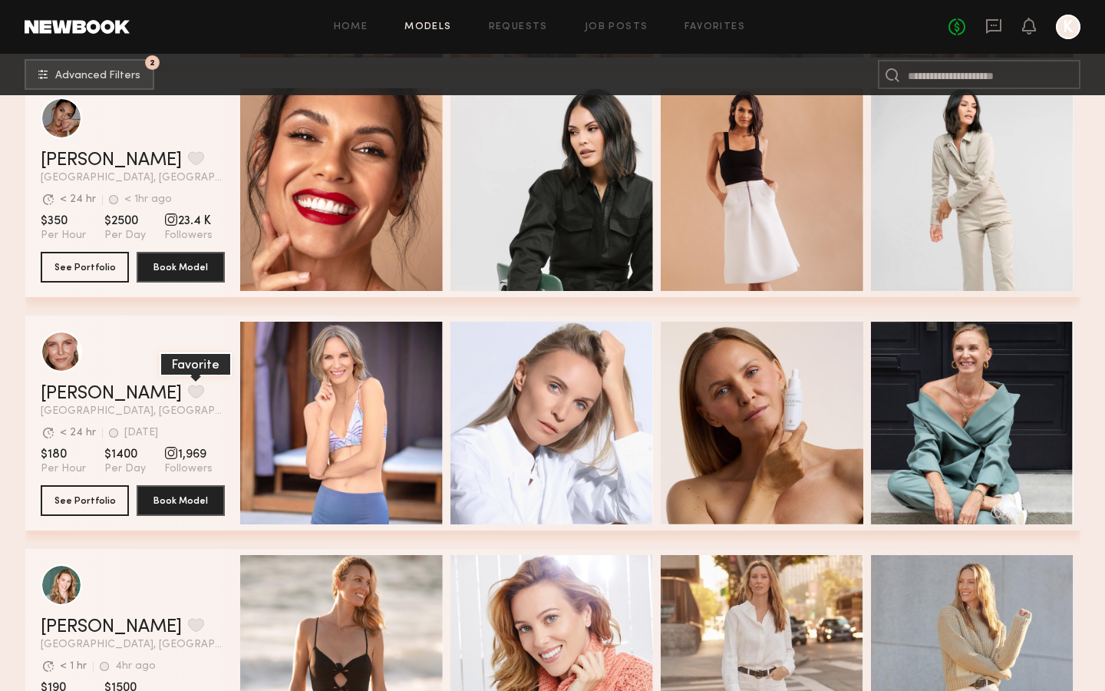
click at [188, 389] on button "grid" at bounding box center [196, 392] width 16 height 14
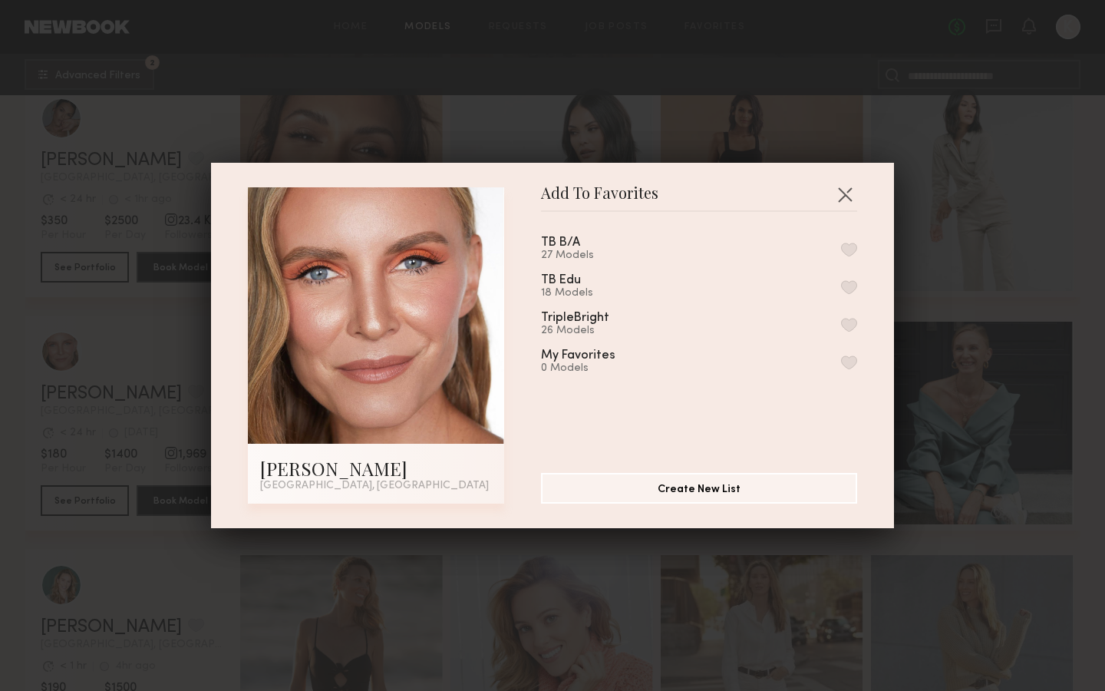
click at [849, 322] on button "button" at bounding box center [849, 325] width 16 height 14
click at [851, 193] on button "button" at bounding box center [845, 194] width 25 height 25
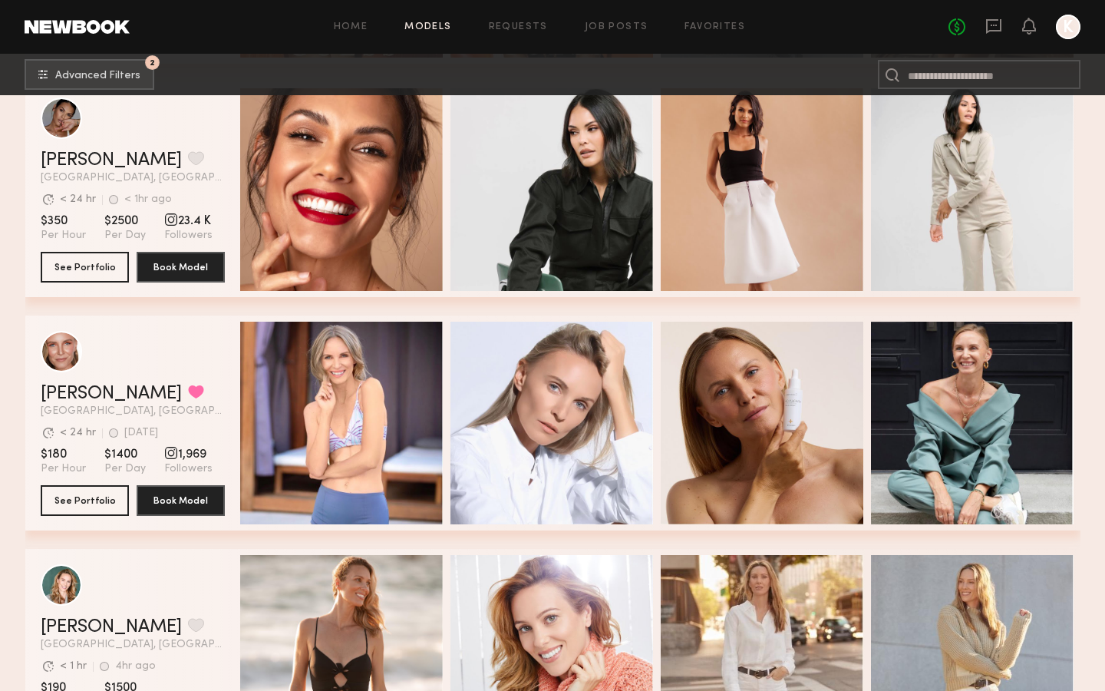
scroll to position [1413, 0]
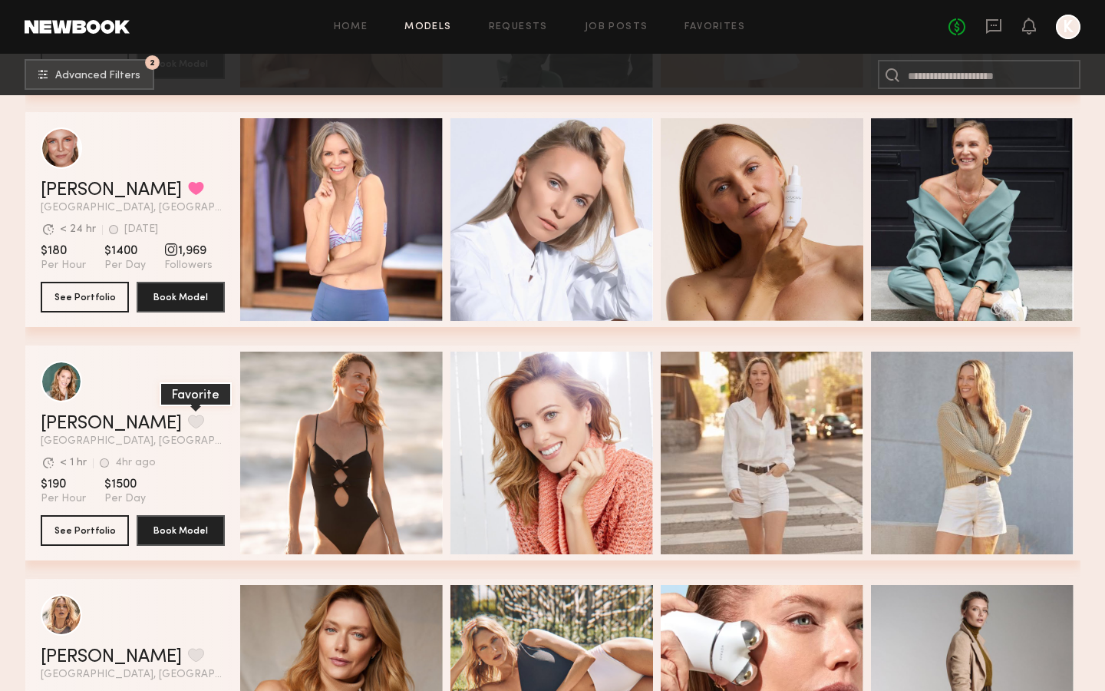
click at [188, 422] on button "grid" at bounding box center [196, 422] width 16 height 14
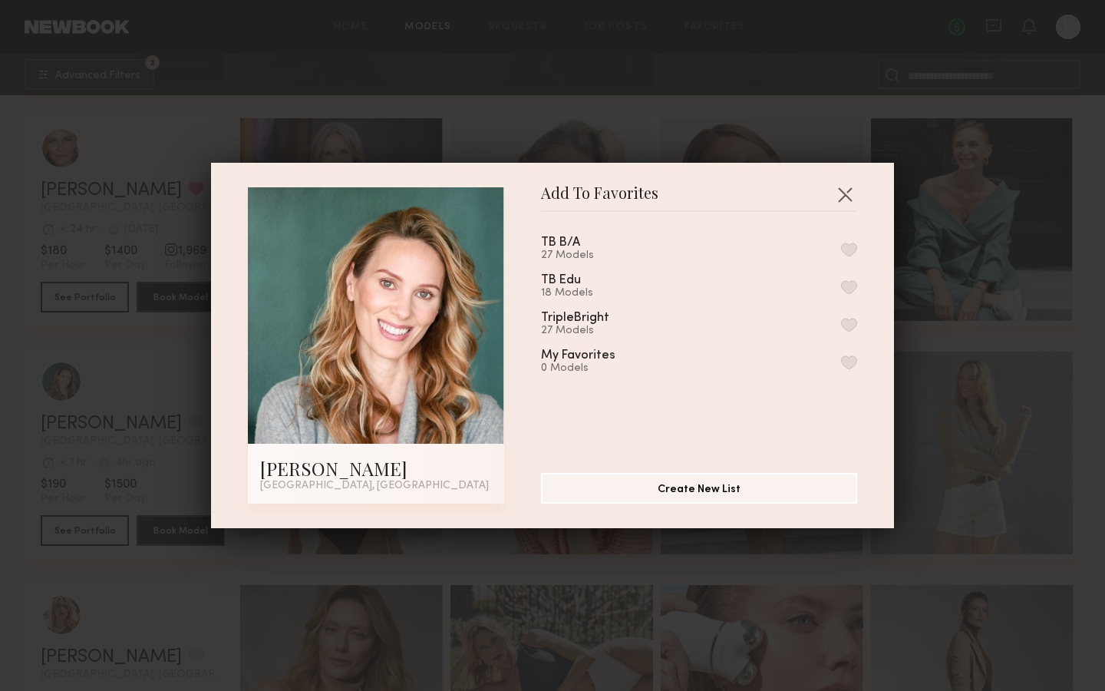
click at [851, 328] on button "button" at bounding box center [849, 325] width 16 height 14
click at [842, 193] on button "button" at bounding box center [845, 194] width 25 height 25
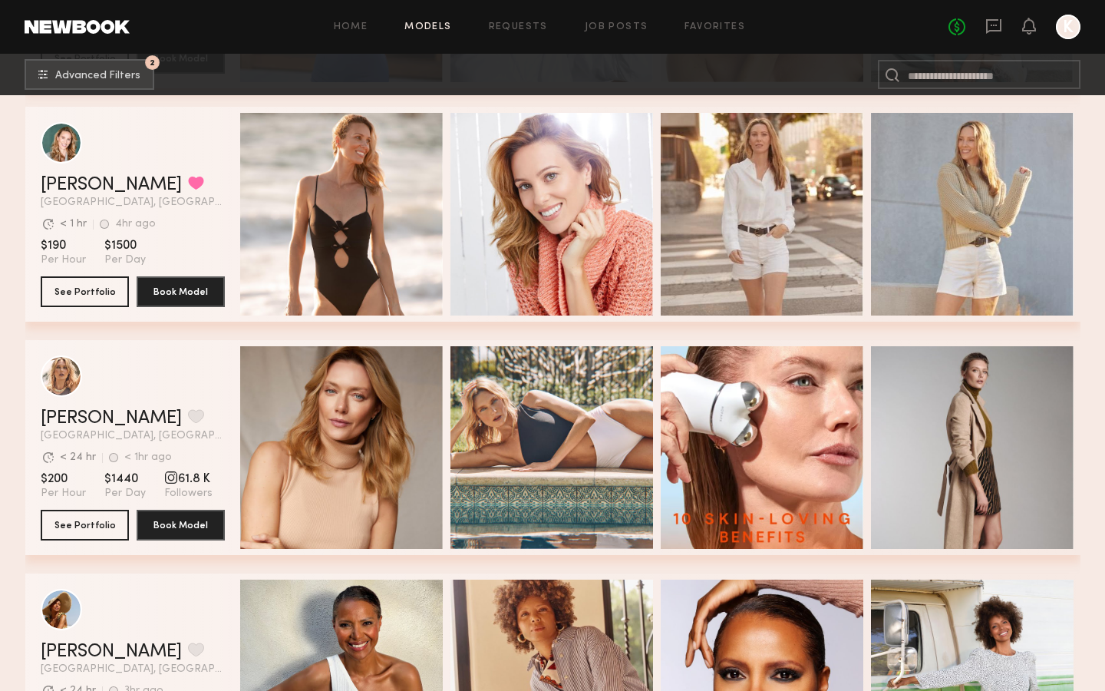
scroll to position [1675, 0]
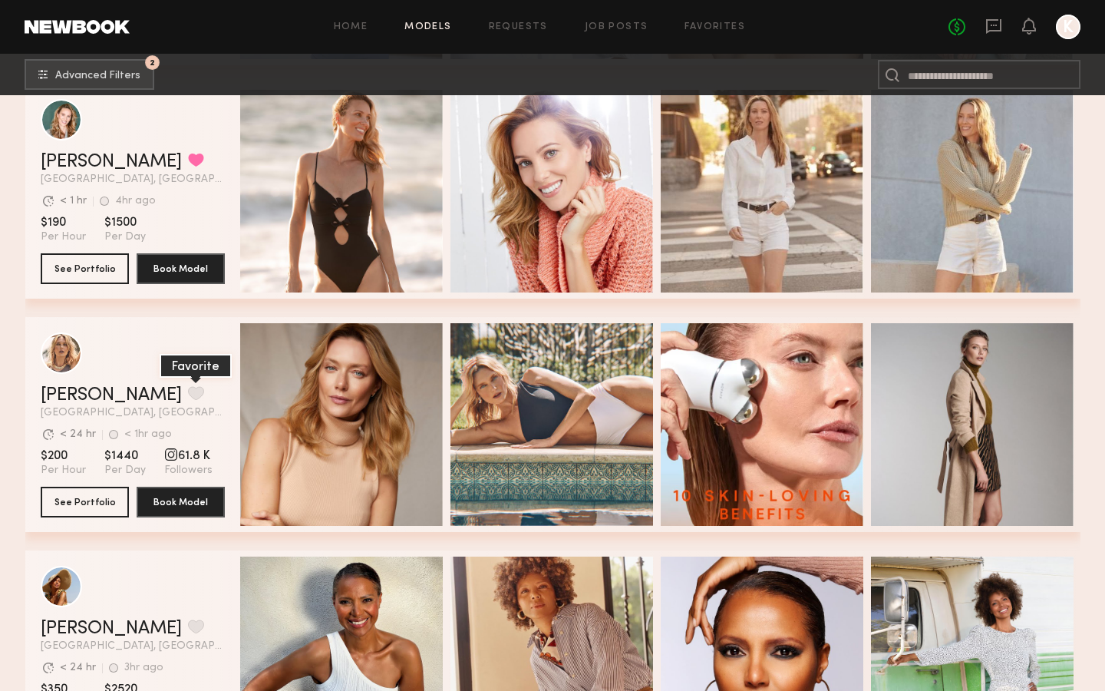
click at [188, 395] on button "grid" at bounding box center [196, 393] width 16 height 14
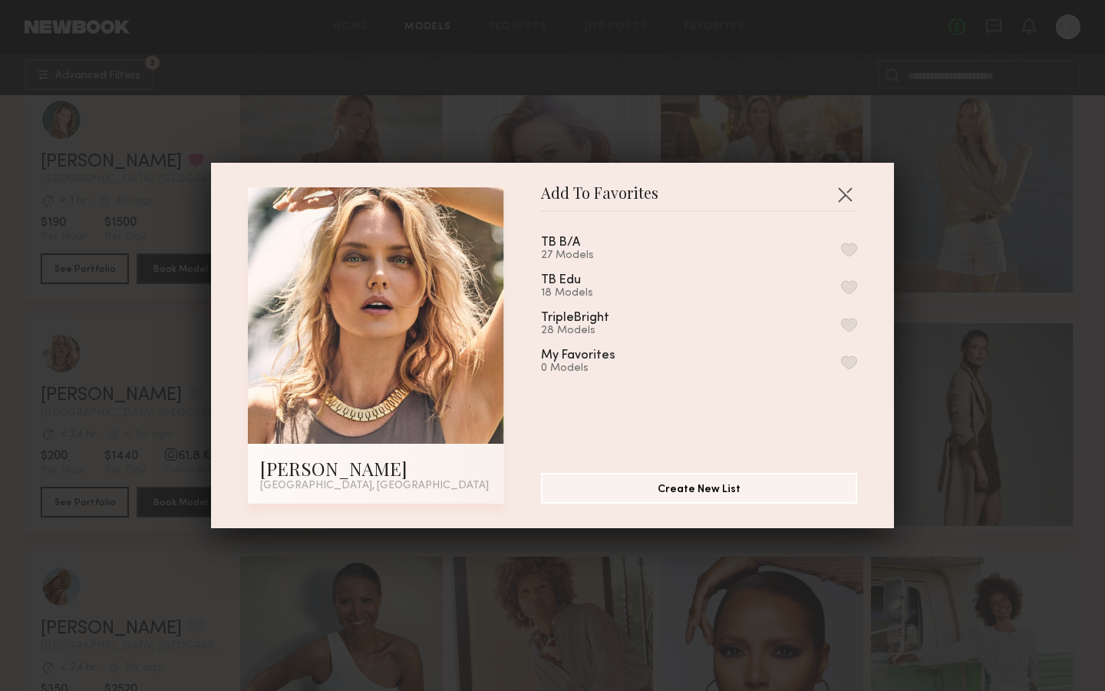
click at [714, 319] on div "TripleBright 28 Models" at bounding box center [699, 324] width 316 height 25
click at [848, 316] on div "TripleBright 28 Models" at bounding box center [699, 324] width 316 height 25
click at [848, 325] on button "button" at bounding box center [849, 325] width 16 height 14
click at [844, 189] on button "button" at bounding box center [845, 194] width 25 height 25
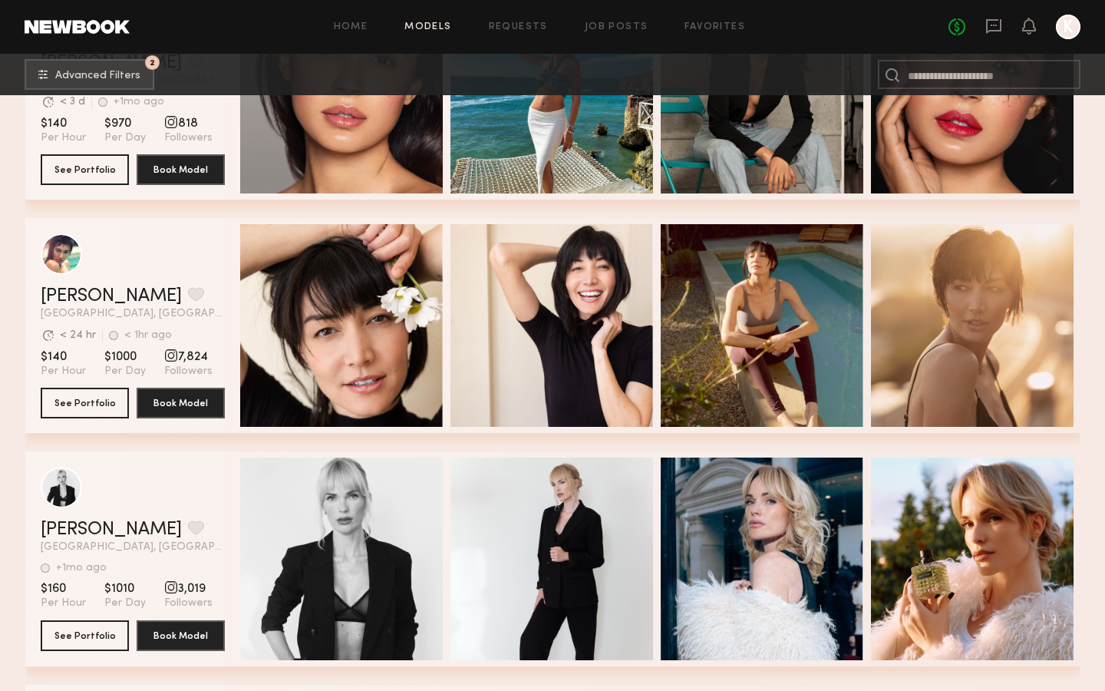
scroll to position [3063, 0]
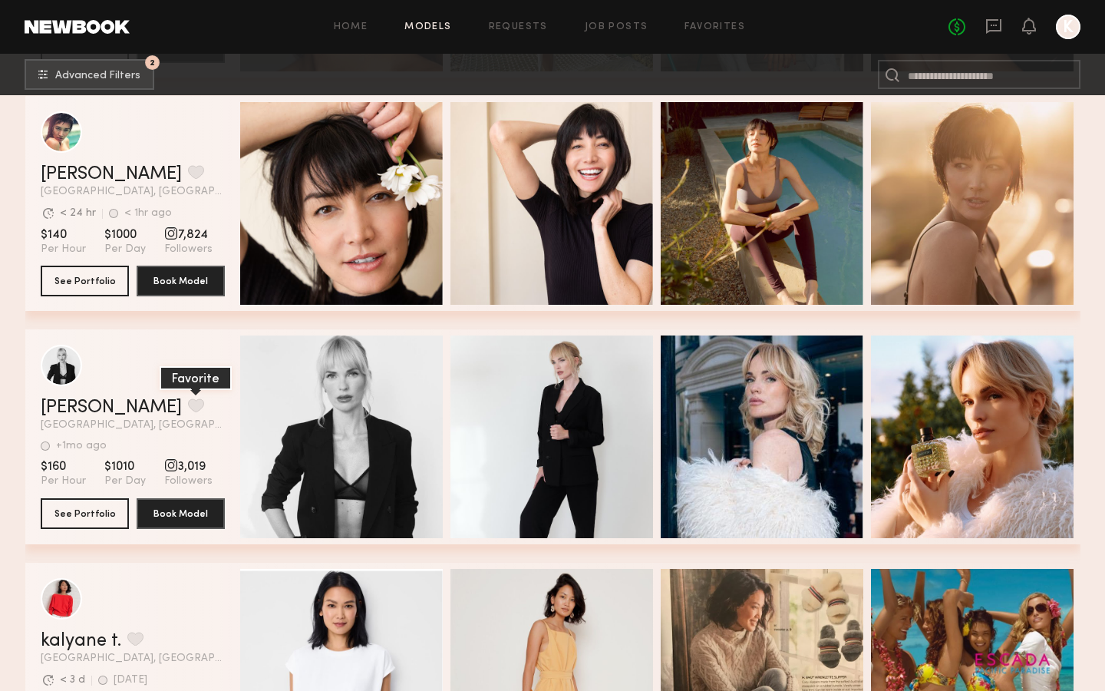
click at [188, 403] on button "grid" at bounding box center [196, 405] width 16 height 14
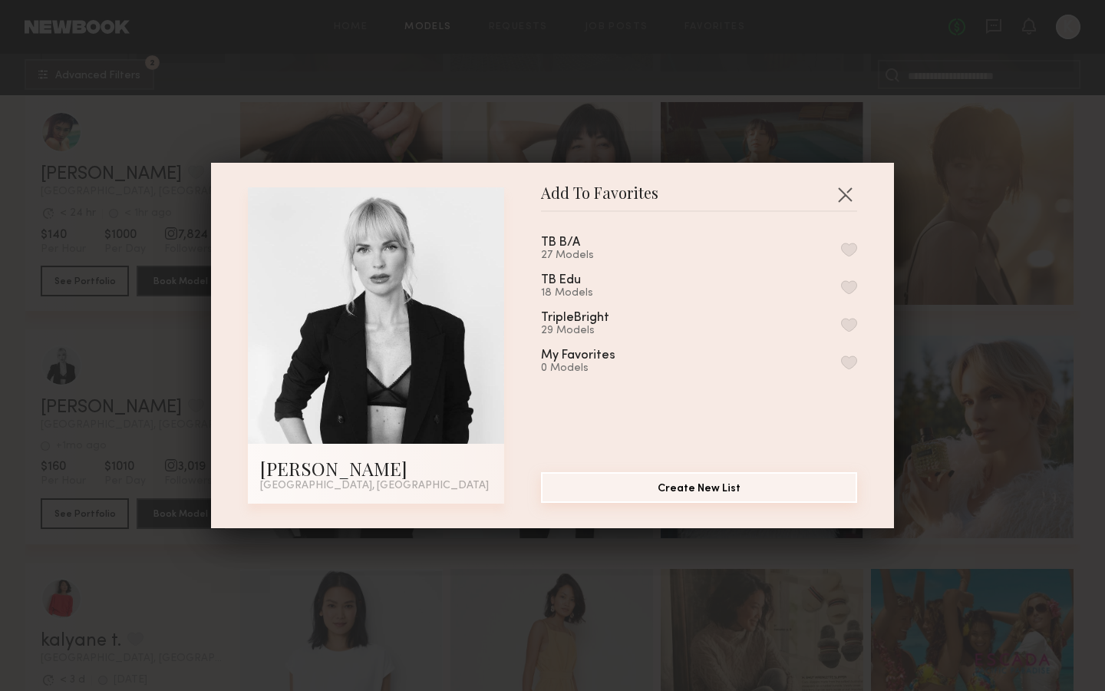
click at [705, 488] on button "Create New List" at bounding box center [699, 487] width 316 height 31
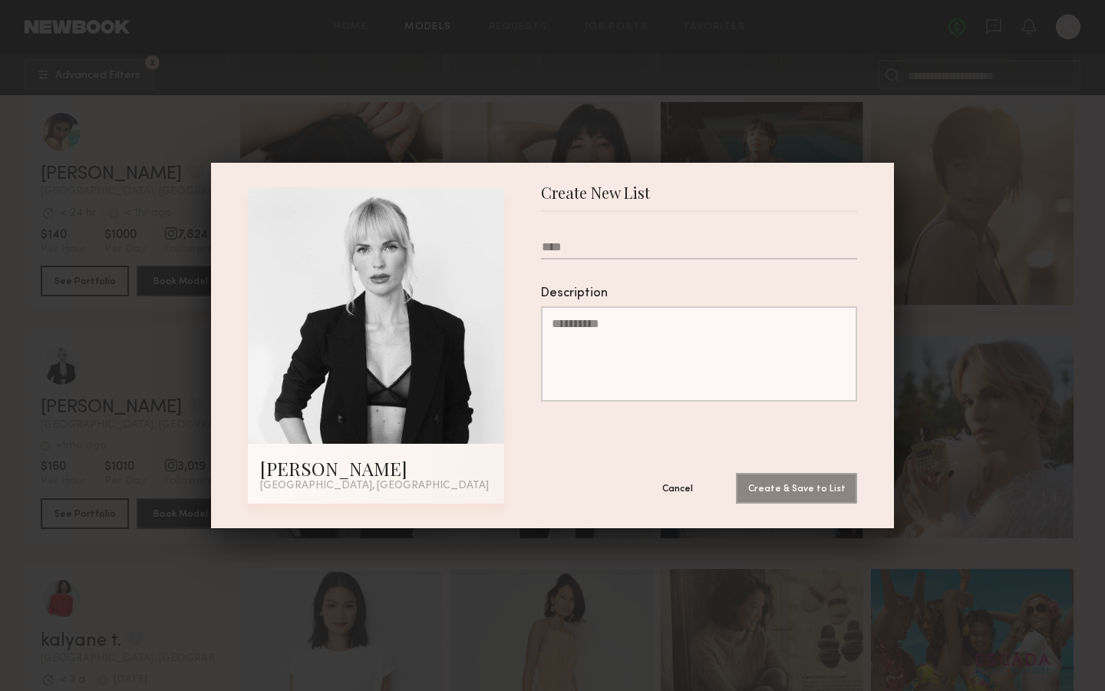
type input "*"
type input "*****"
click at [818, 494] on button "Create & Save to List" at bounding box center [796, 487] width 121 height 31
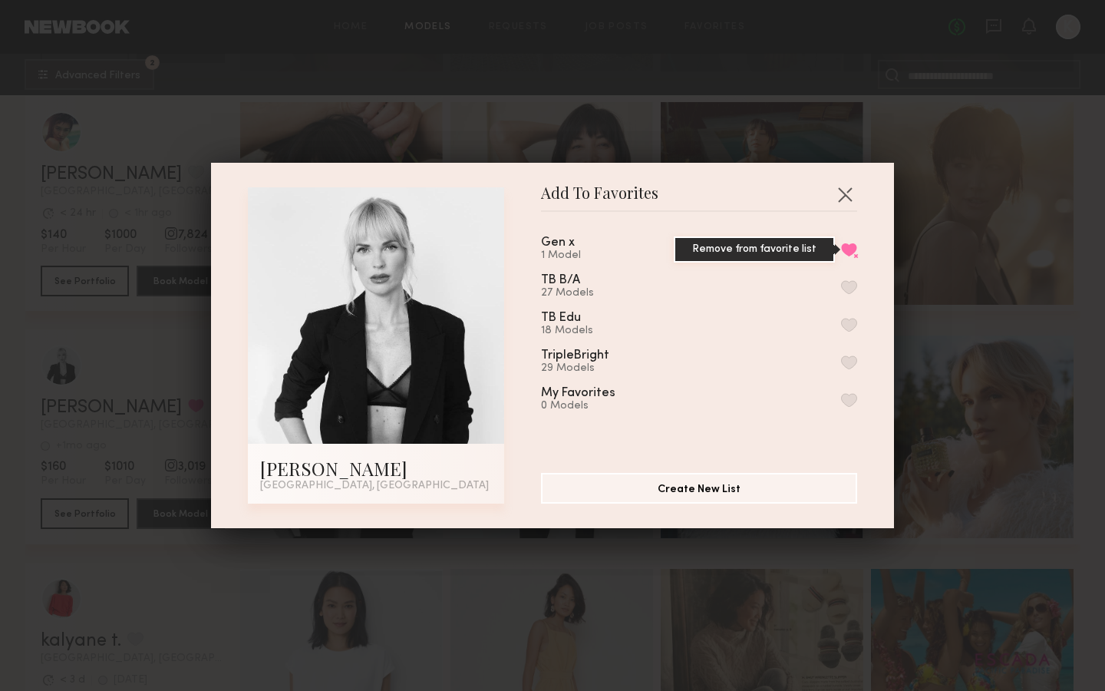
click at [845, 251] on button "Remove from favorite list" at bounding box center [849, 250] width 16 height 14
click at [847, 193] on button "button" at bounding box center [845, 194] width 25 height 25
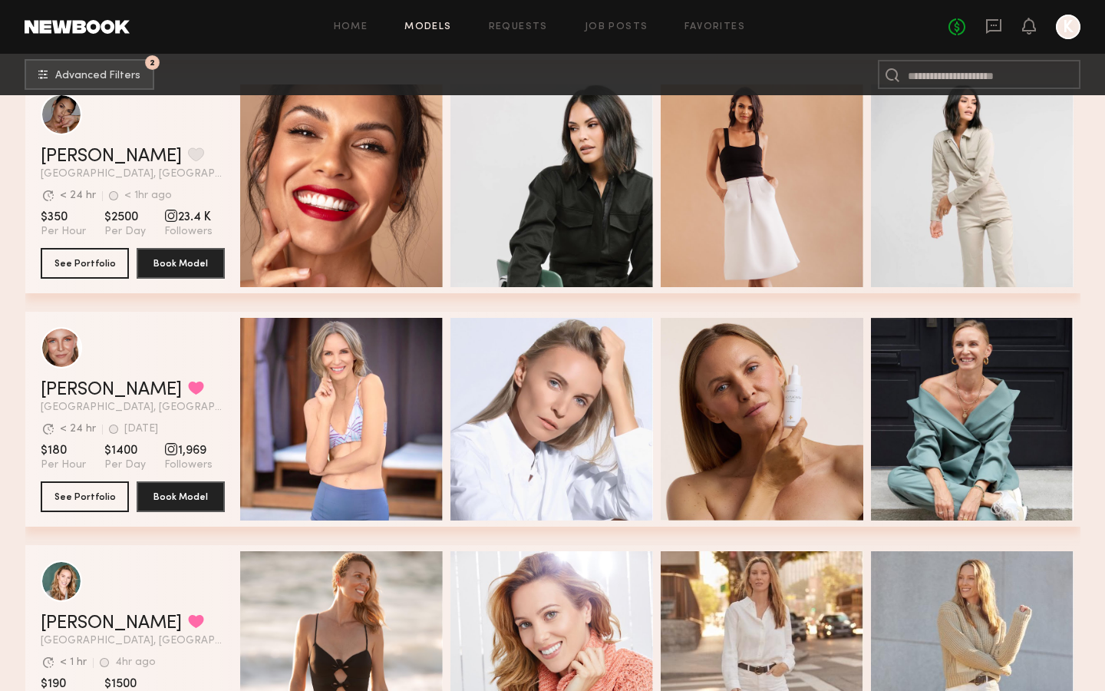
scroll to position [1216, 0]
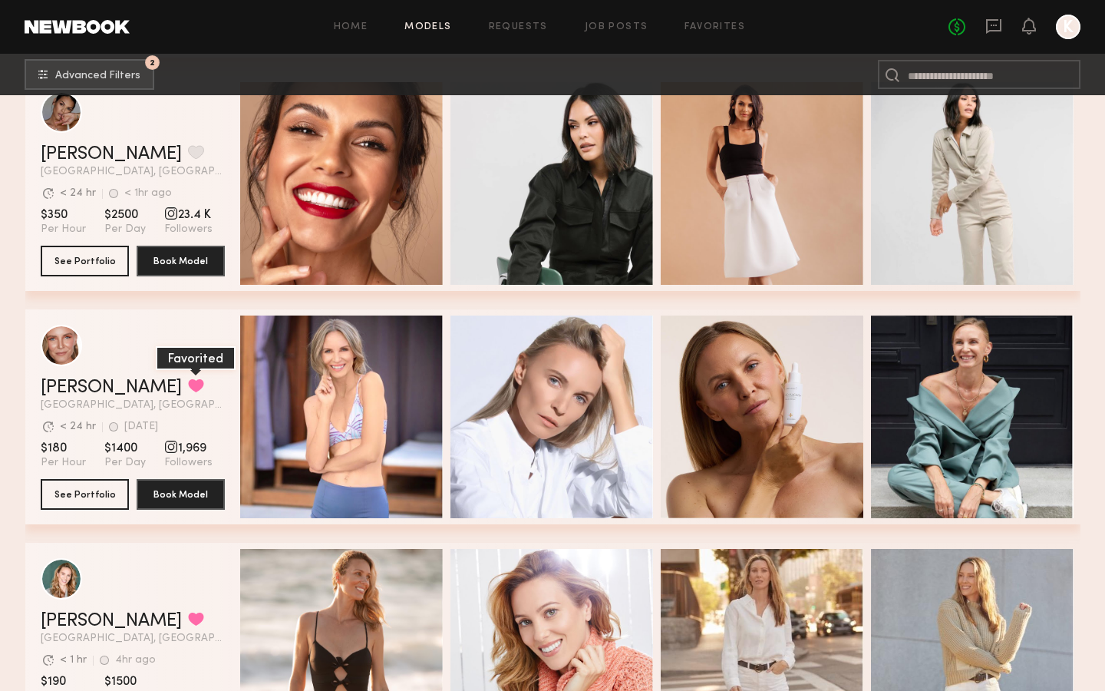
click at [188, 384] on button "grid" at bounding box center [196, 385] width 16 height 14
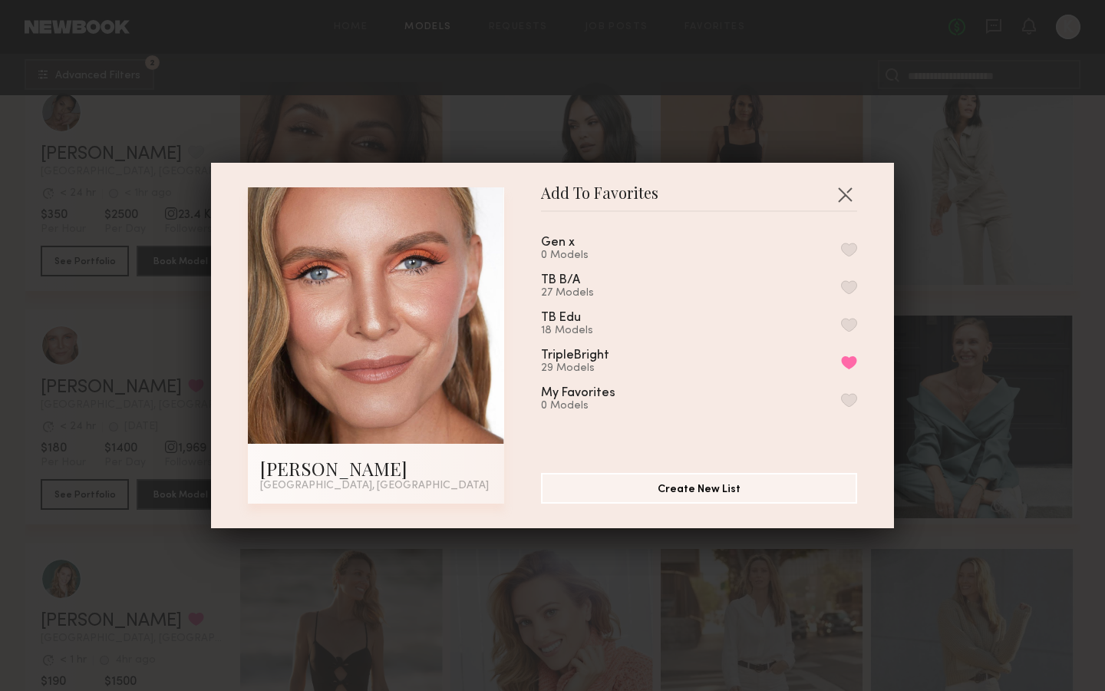
click at [846, 256] on button "button" at bounding box center [849, 250] width 16 height 14
click at [848, 250] on button "button" at bounding box center [849, 250] width 16 height 14
click at [847, 252] on button "button" at bounding box center [849, 250] width 16 height 14
click at [841, 191] on button "button" at bounding box center [845, 194] width 25 height 25
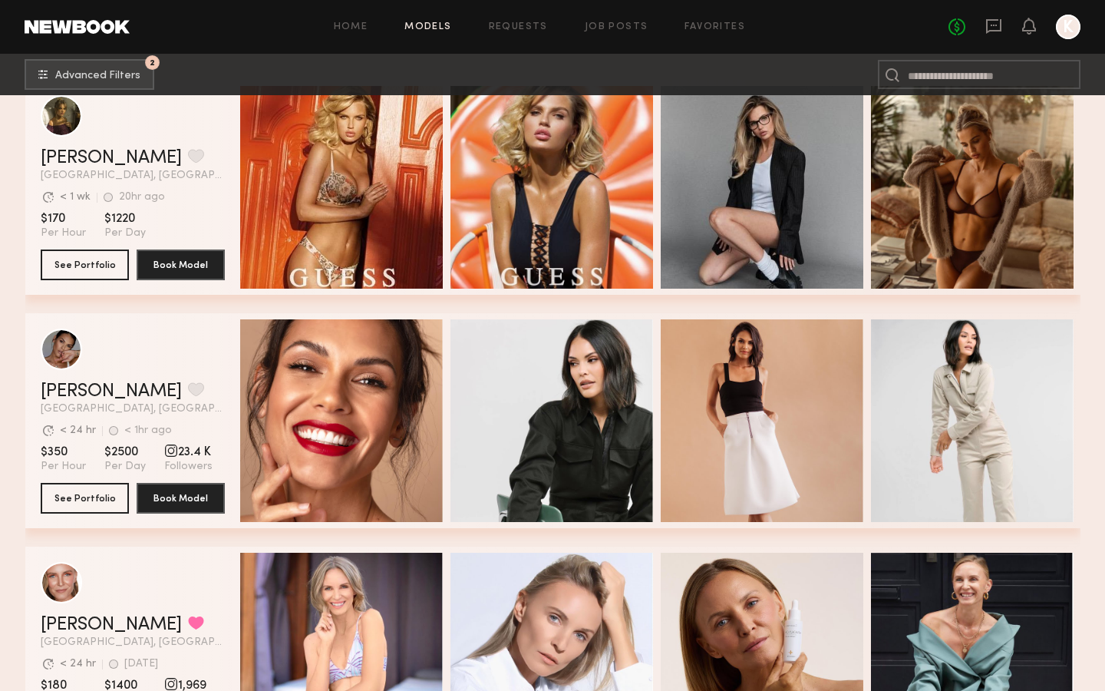
scroll to position [1348, 0]
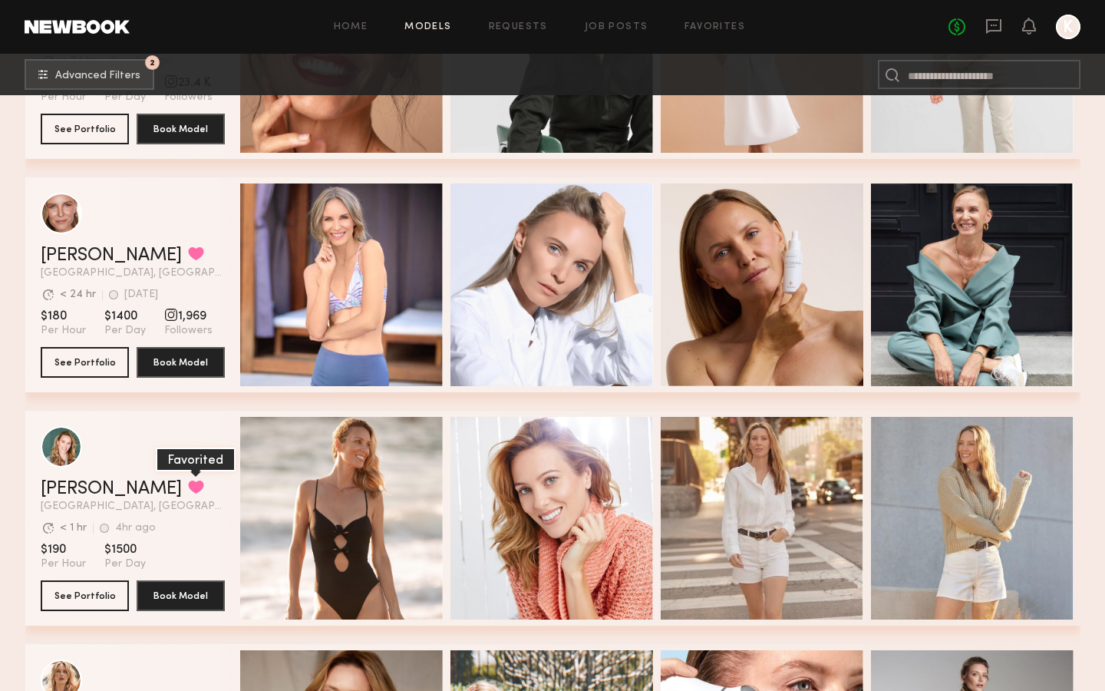
click at [188, 482] on button "grid" at bounding box center [196, 487] width 16 height 14
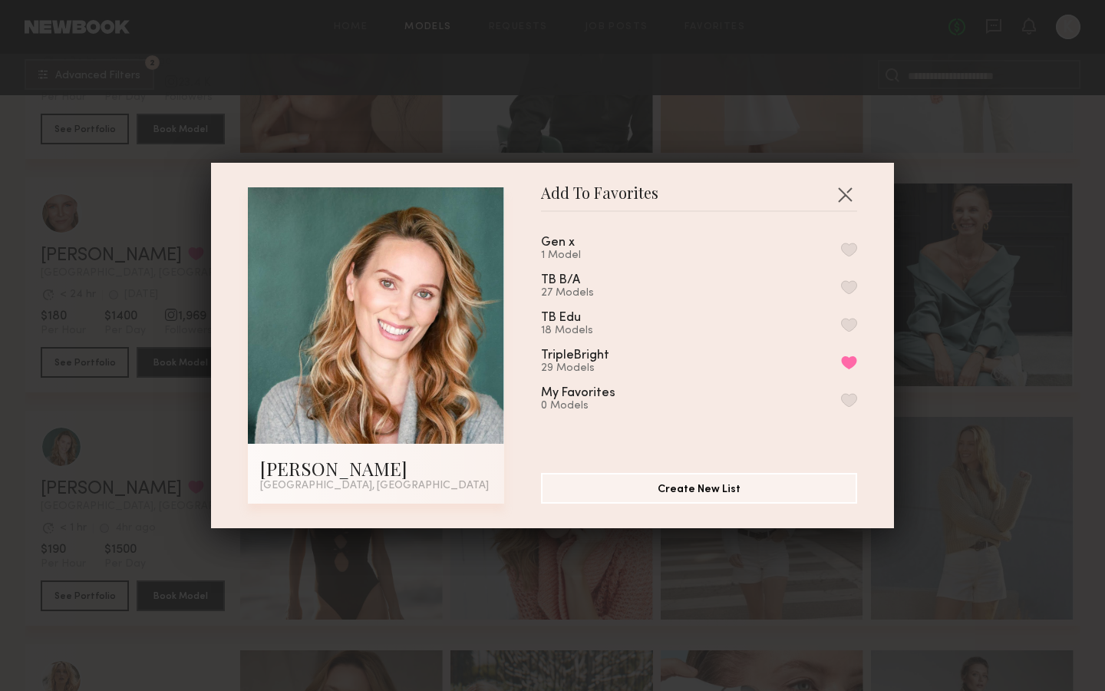
click at [853, 249] on button "button" at bounding box center [849, 250] width 16 height 14
click at [847, 194] on button "button" at bounding box center [845, 194] width 25 height 25
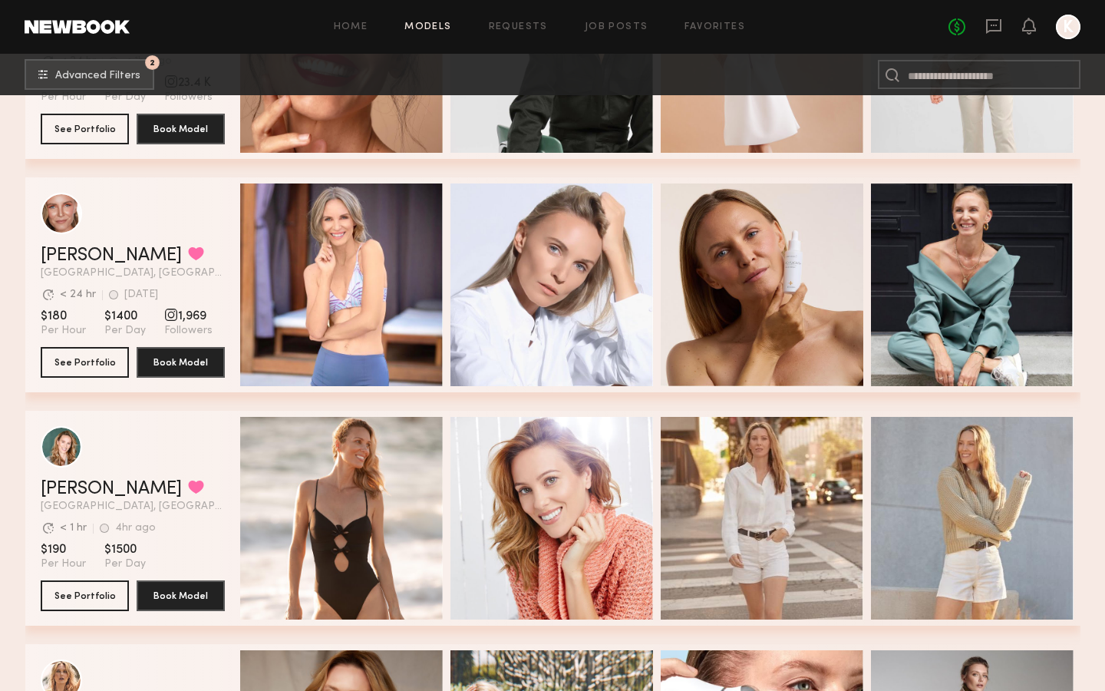
scroll to position [1635, 0]
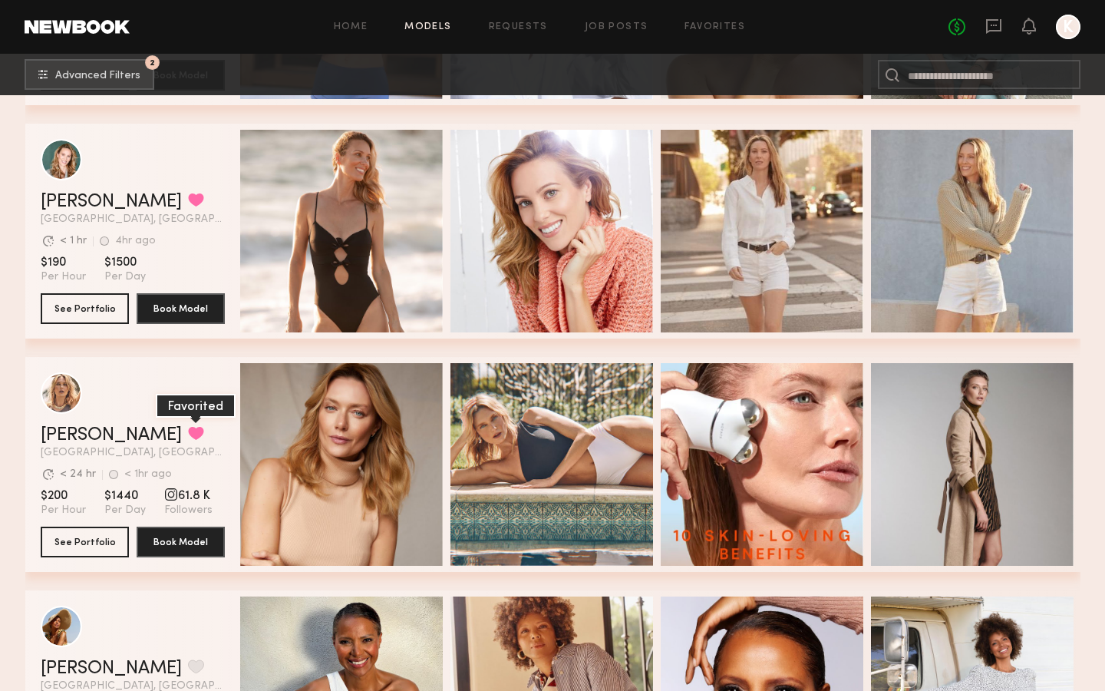
click at [188, 434] on button "grid" at bounding box center [196, 433] width 16 height 14
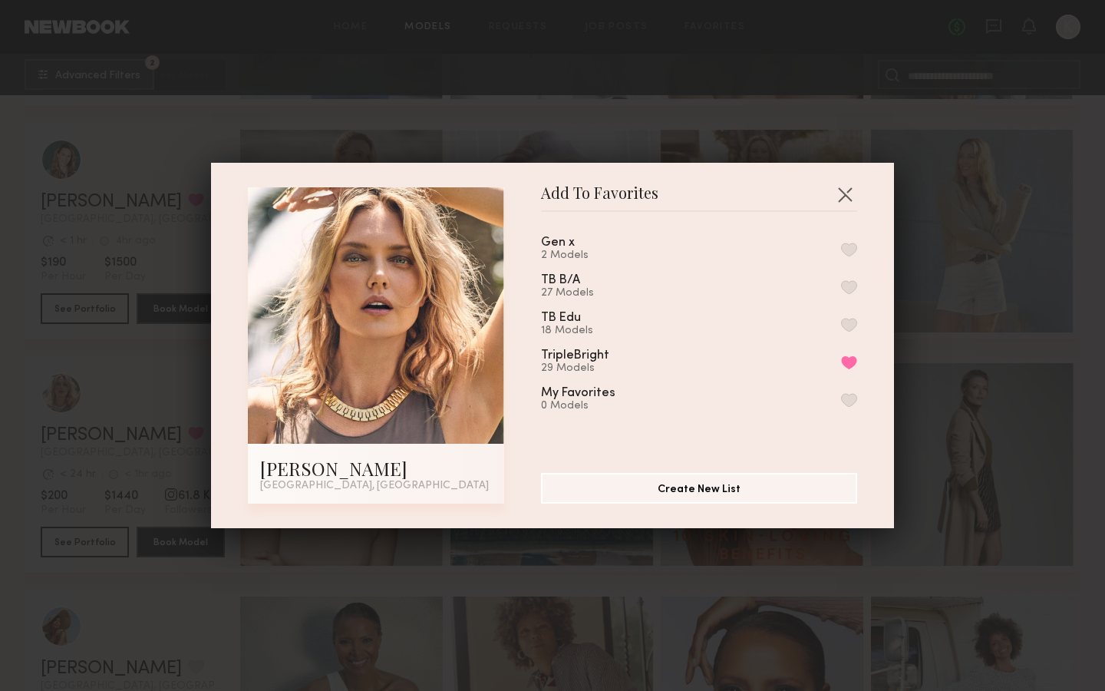
click at [844, 253] on button "button" at bounding box center [849, 250] width 16 height 14
click at [850, 195] on button "button" at bounding box center [845, 194] width 25 height 25
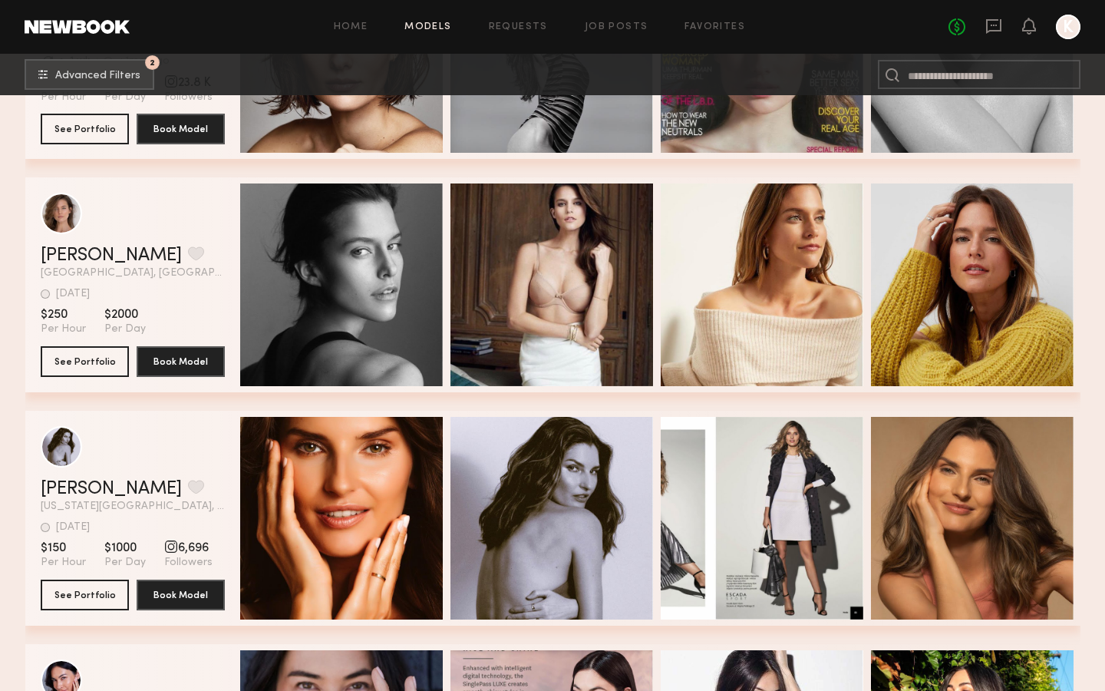
scroll to position [7172, 0]
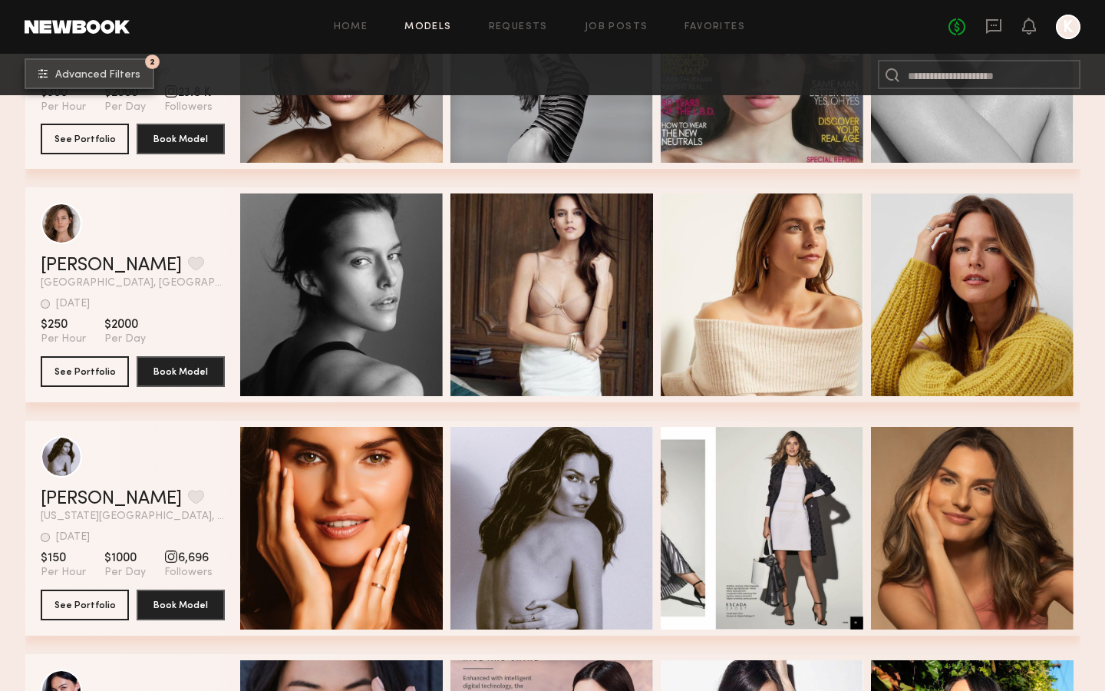
click at [115, 84] on button "2 Advanced Filters" at bounding box center [90, 73] width 130 height 31
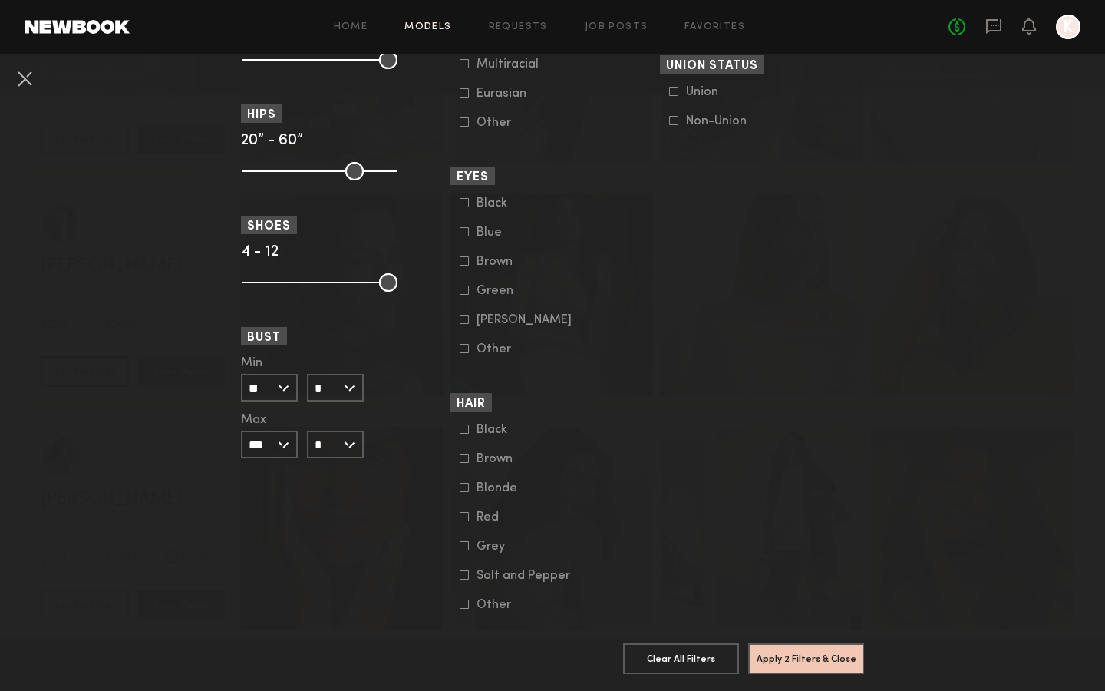
scroll to position [1029, 0]
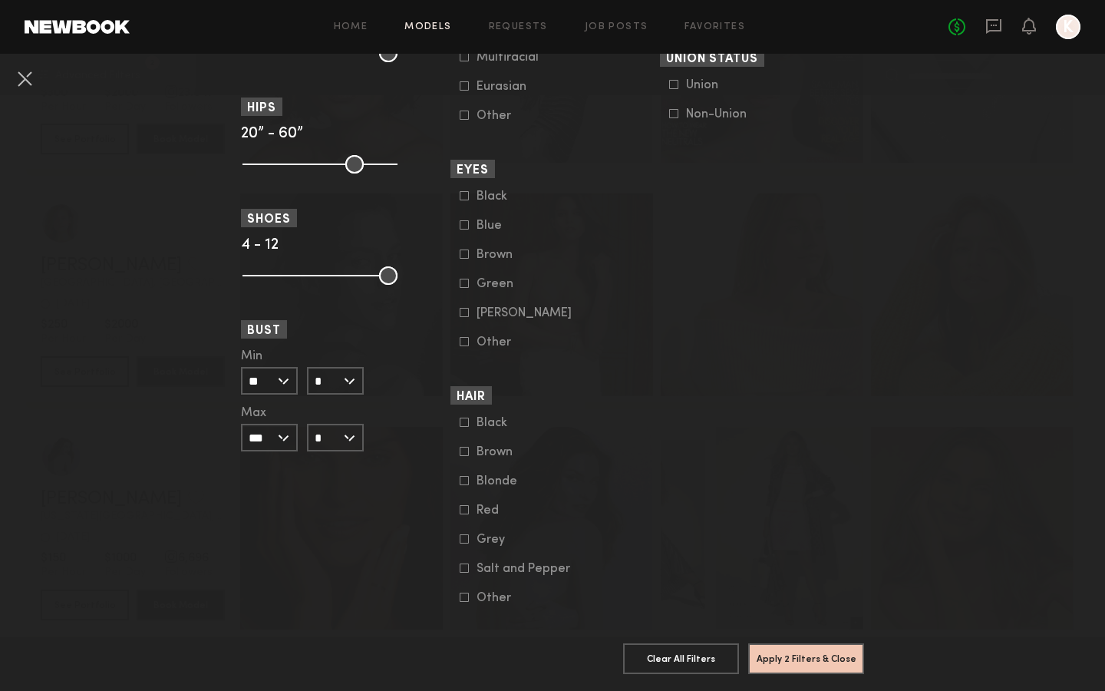
click at [464, 475] on common-framework-checkbox "Blonde" at bounding box center [557, 481] width 195 height 14
click at [466, 484] on icon at bounding box center [464, 480] width 9 height 9
click at [797, 662] on button "Apply 3 Filters & Close" at bounding box center [806, 658] width 116 height 31
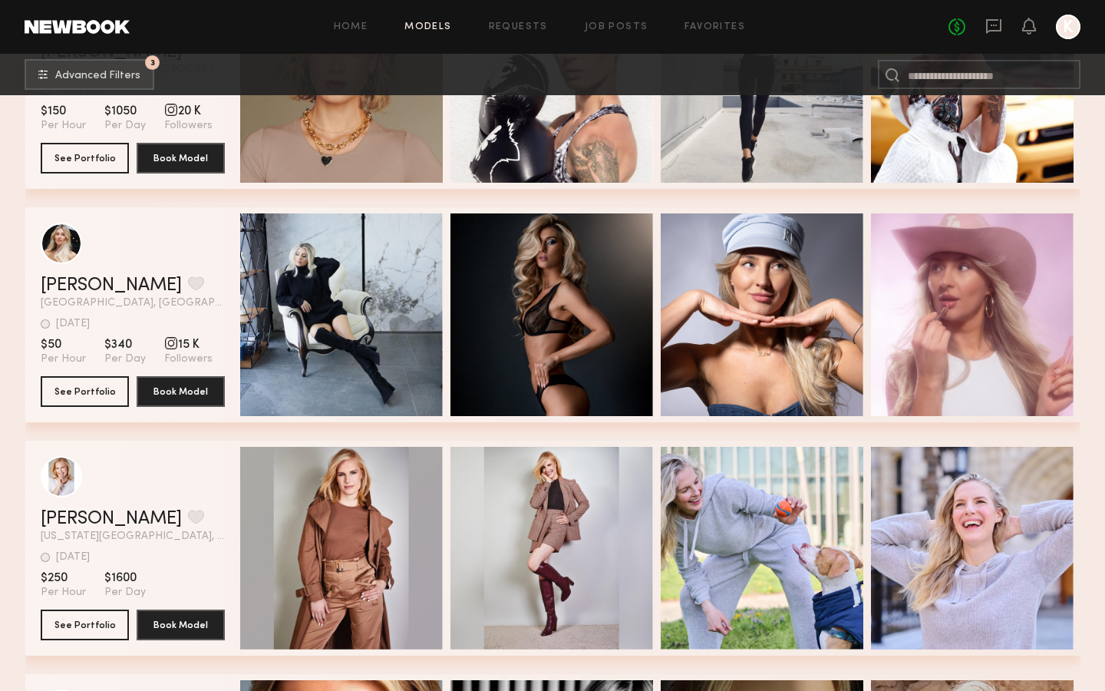
scroll to position [3212, 0]
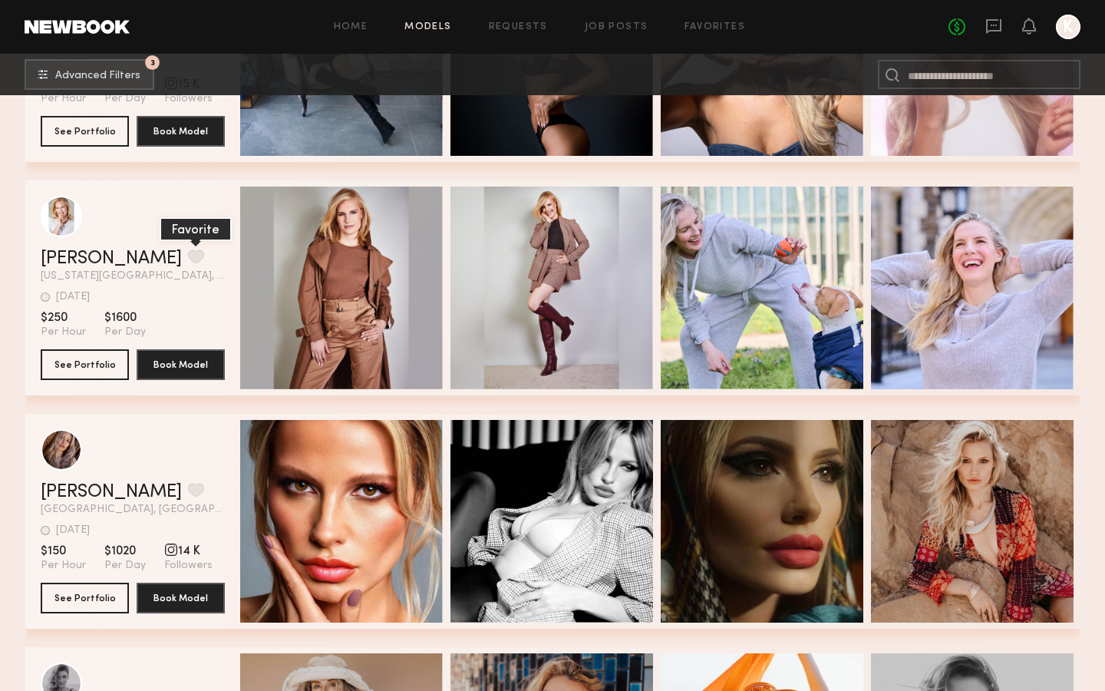
click at [188, 256] on button "grid" at bounding box center [196, 256] width 16 height 14
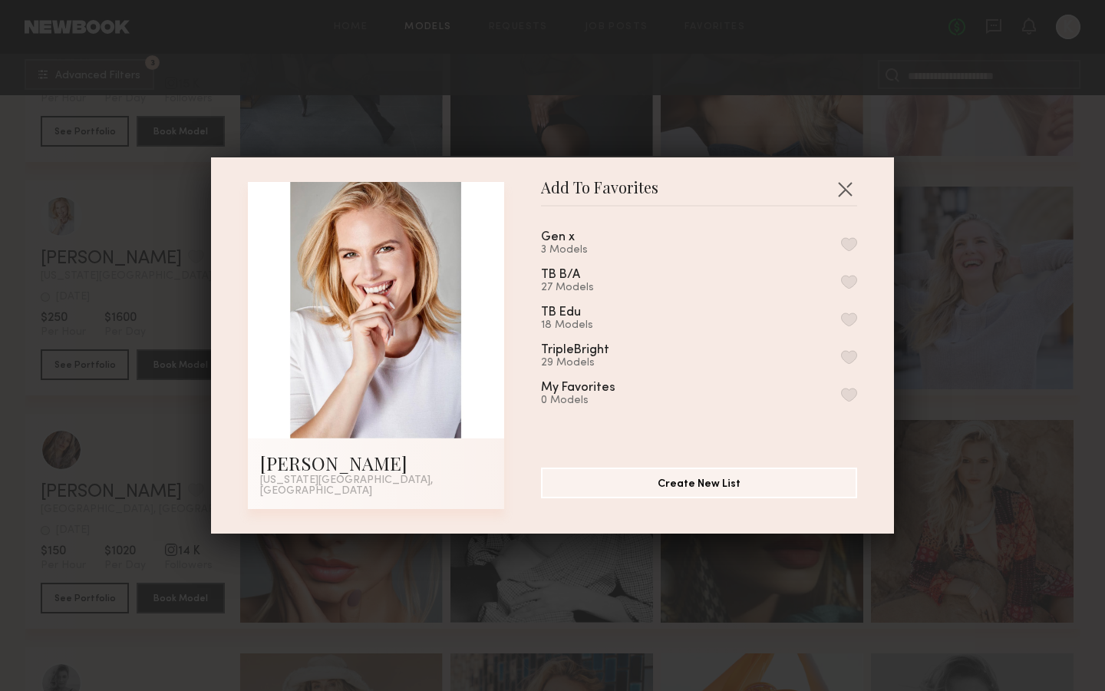
click at [852, 250] on button "button" at bounding box center [849, 244] width 16 height 14
click at [844, 194] on button "button" at bounding box center [845, 189] width 25 height 25
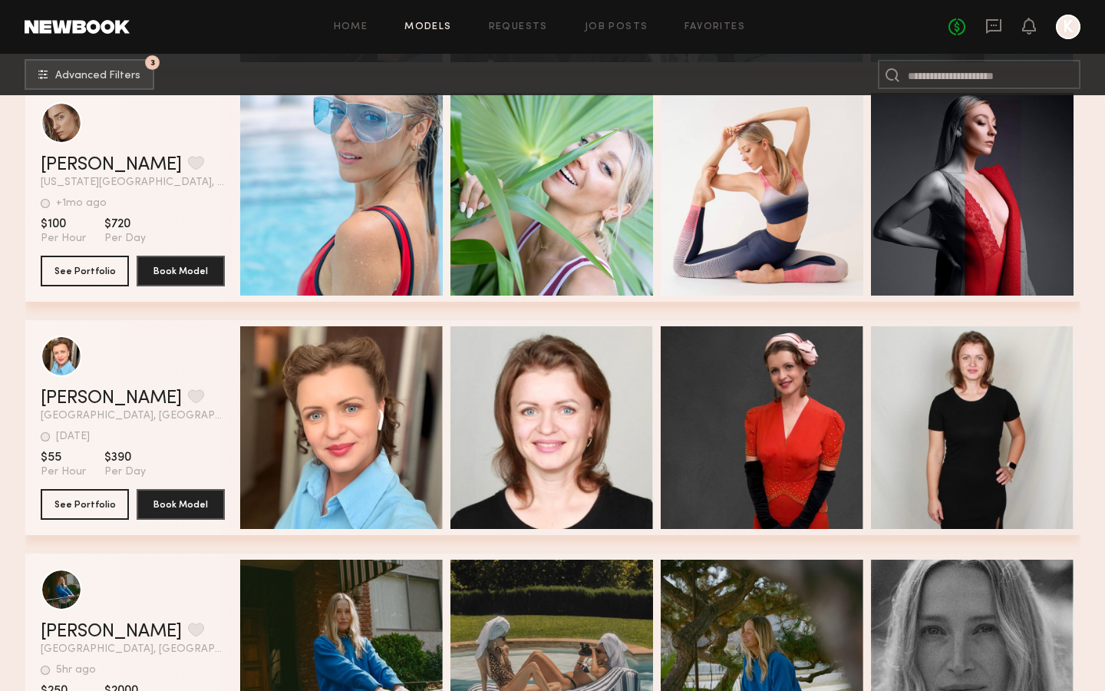
scroll to position [7323, 0]
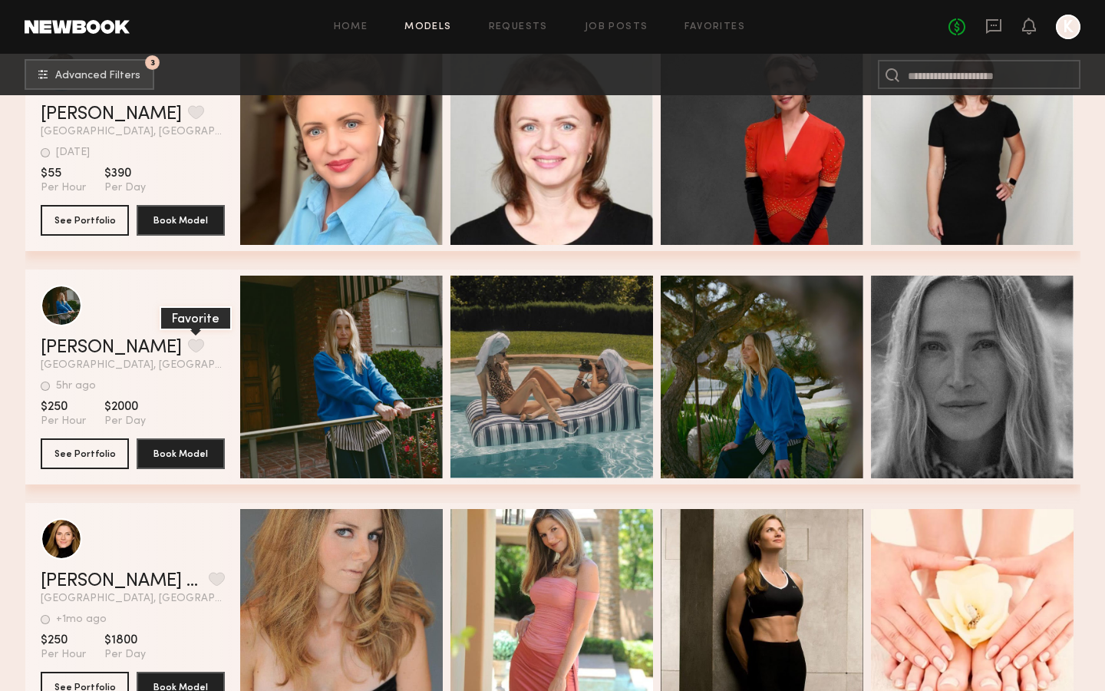
click at [188, 345] on button "grid" at bounding box center [196, 346] width 16 height 14
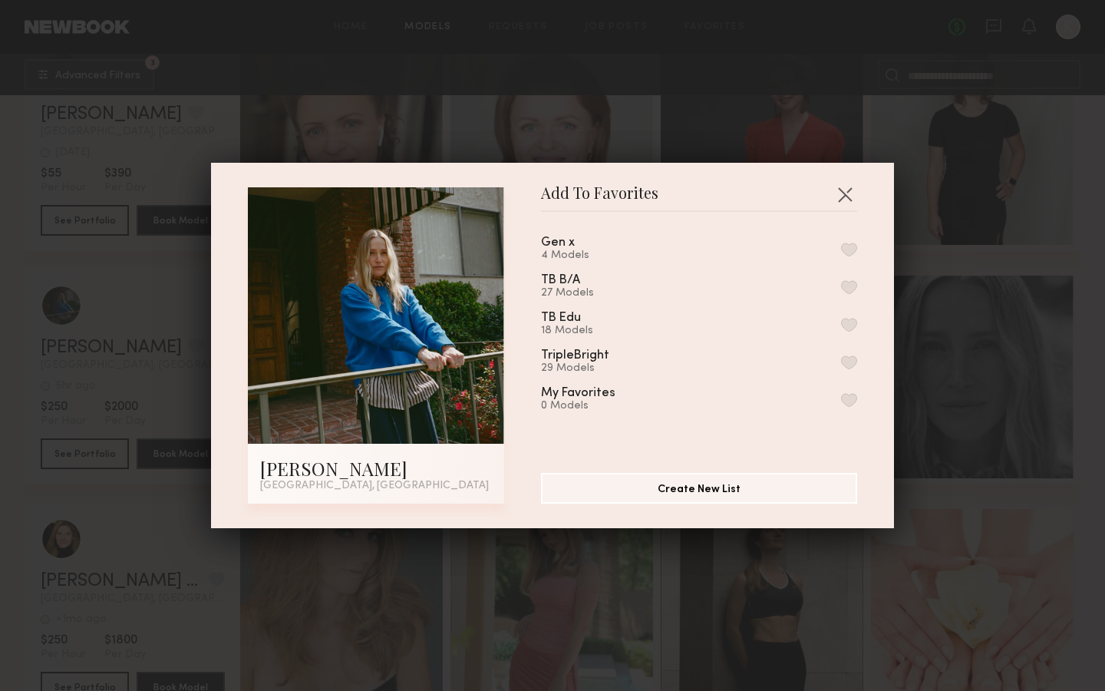
click at [851, 246] on button "button" at bounding box center [849, 250] width 16 height 14
click at [849, 193] on button "button" at bounding box center [845, 194] width 25 height 25
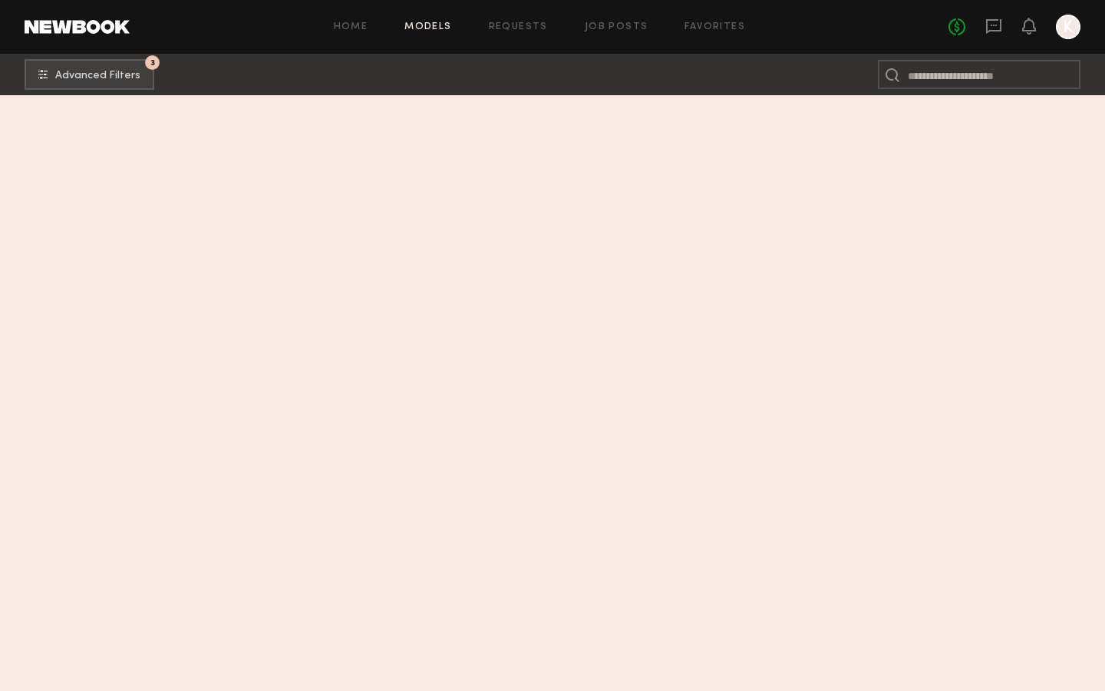
scroll to position [5555, 0]
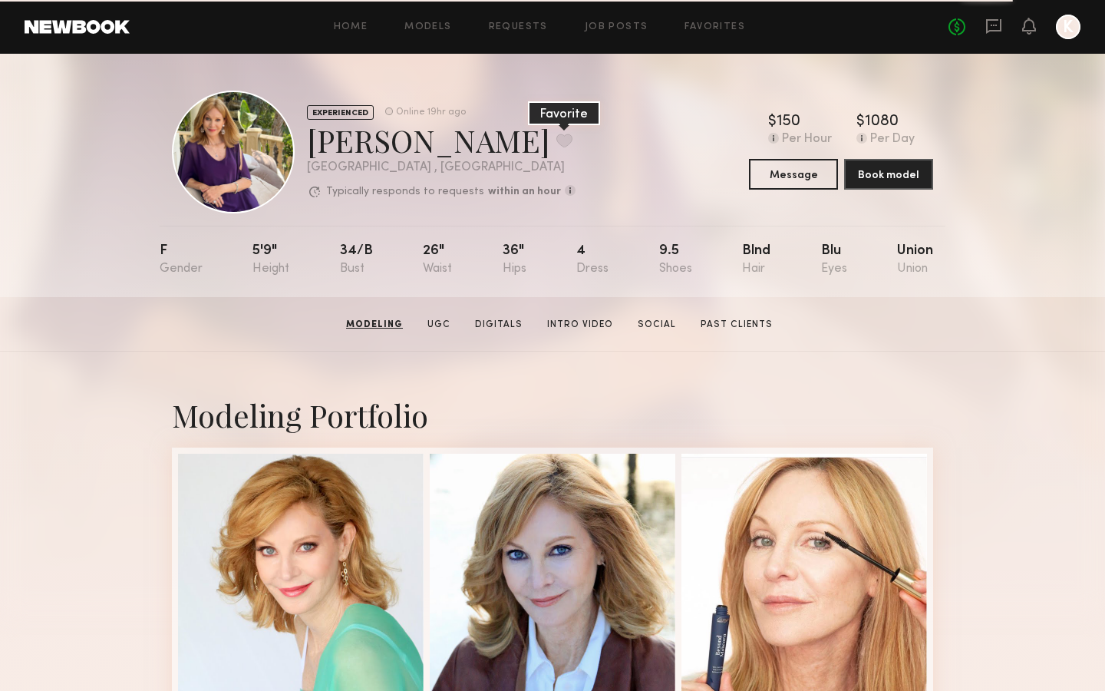
click at [557, 144] on button at bounding box center [565, 141] width 16 height 14
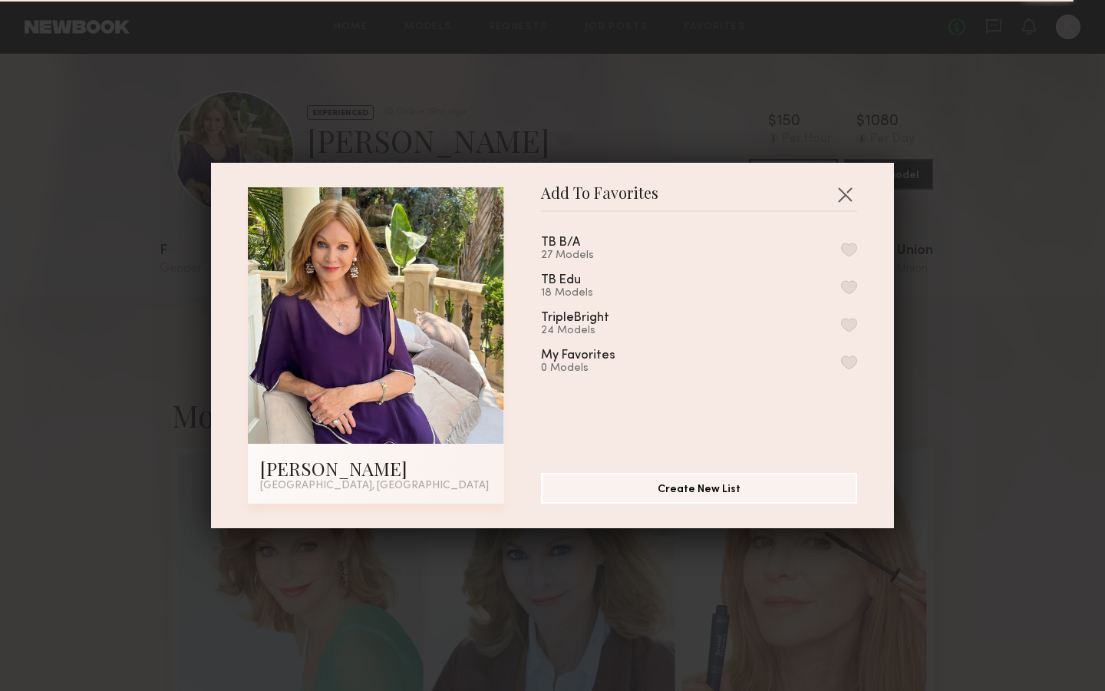
click at [853, 325] on button "button" at bounding box center [849, 325] width 16 height 14
click at [851, 192] on button "button" at bounding box center [845, 194] width 25 height 25
